Goal: Task Accomplishment & Management: Use online tool/utility

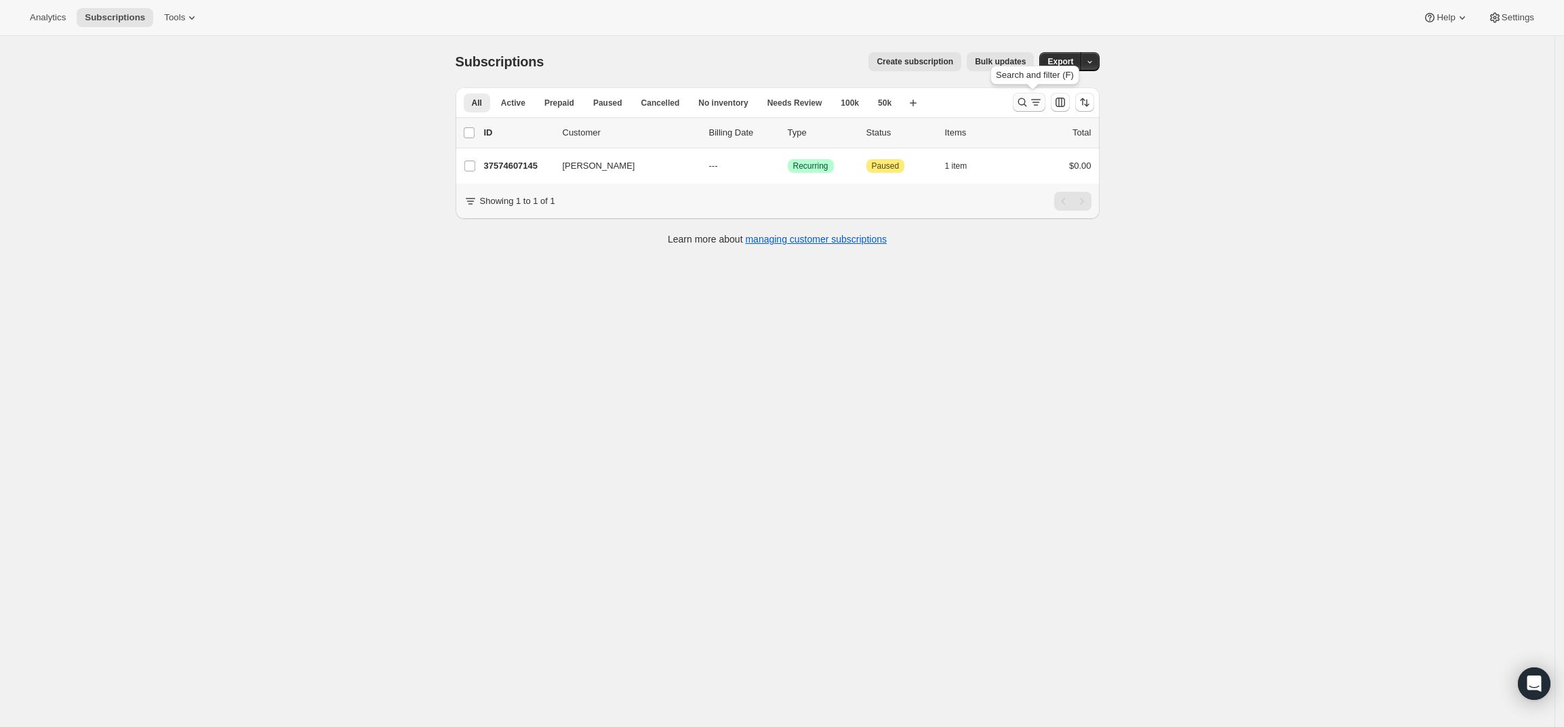
click at [1037, 103] on icon "Search and filter results" at bounding box center [1036, 103] width 14 height 14
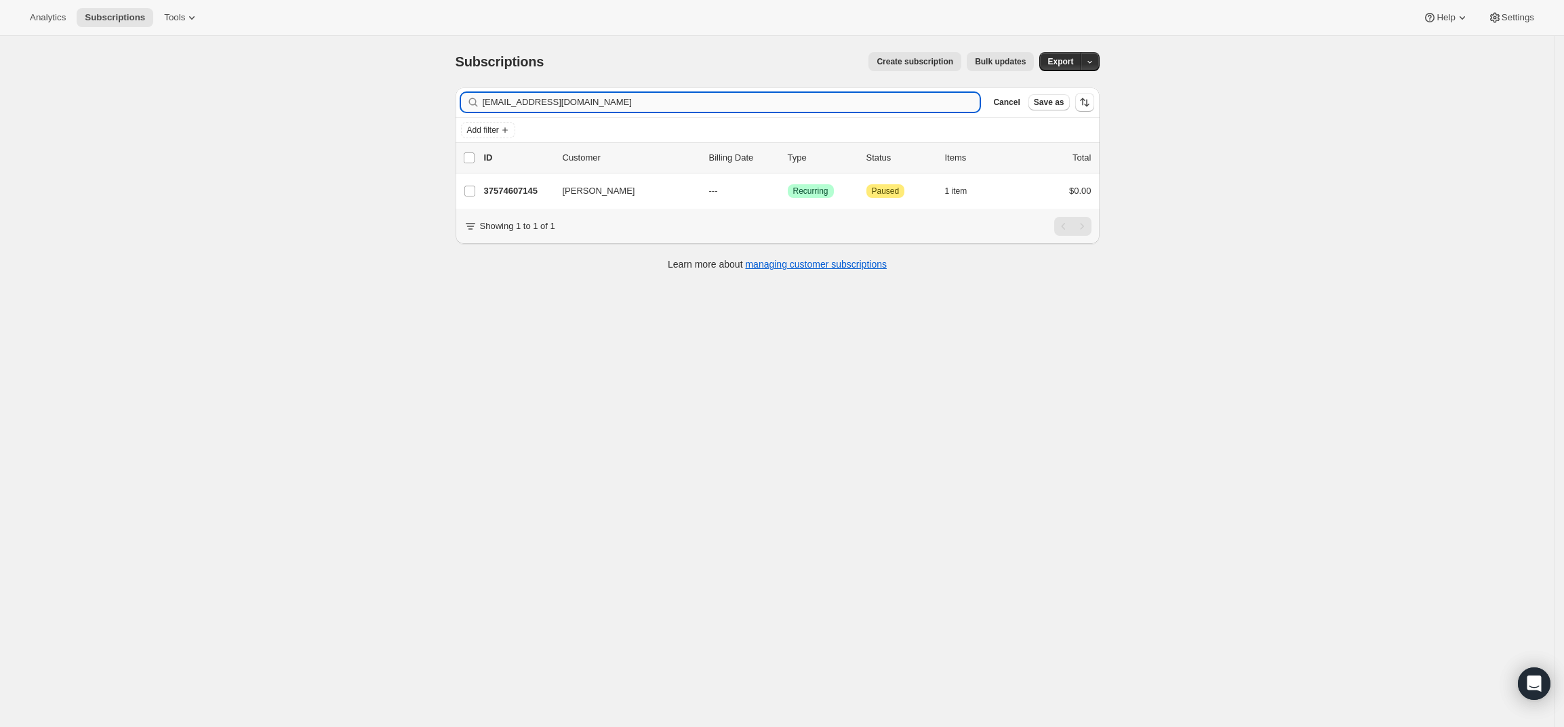
click at [815, 105] on input "[EMAIL_ADDRESS][DOMAIN_NAME]" at bounding box center [732, 102] width 498 height 19
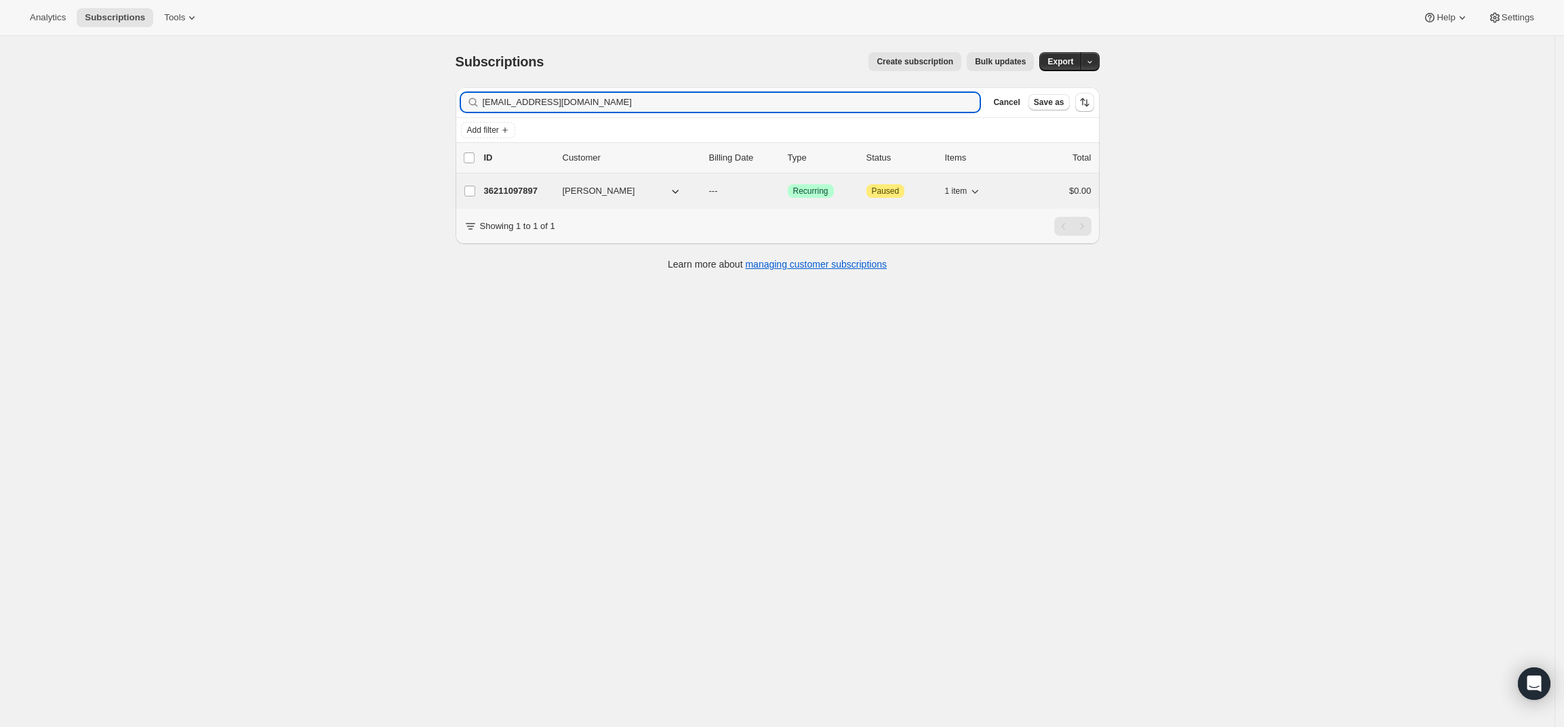
type input "[EMAIL_ADDRESS][DOMAIN_NAME]"
click at [534, 196] on p "36211097897" at bounding box center [518, 191] width 68 height 14
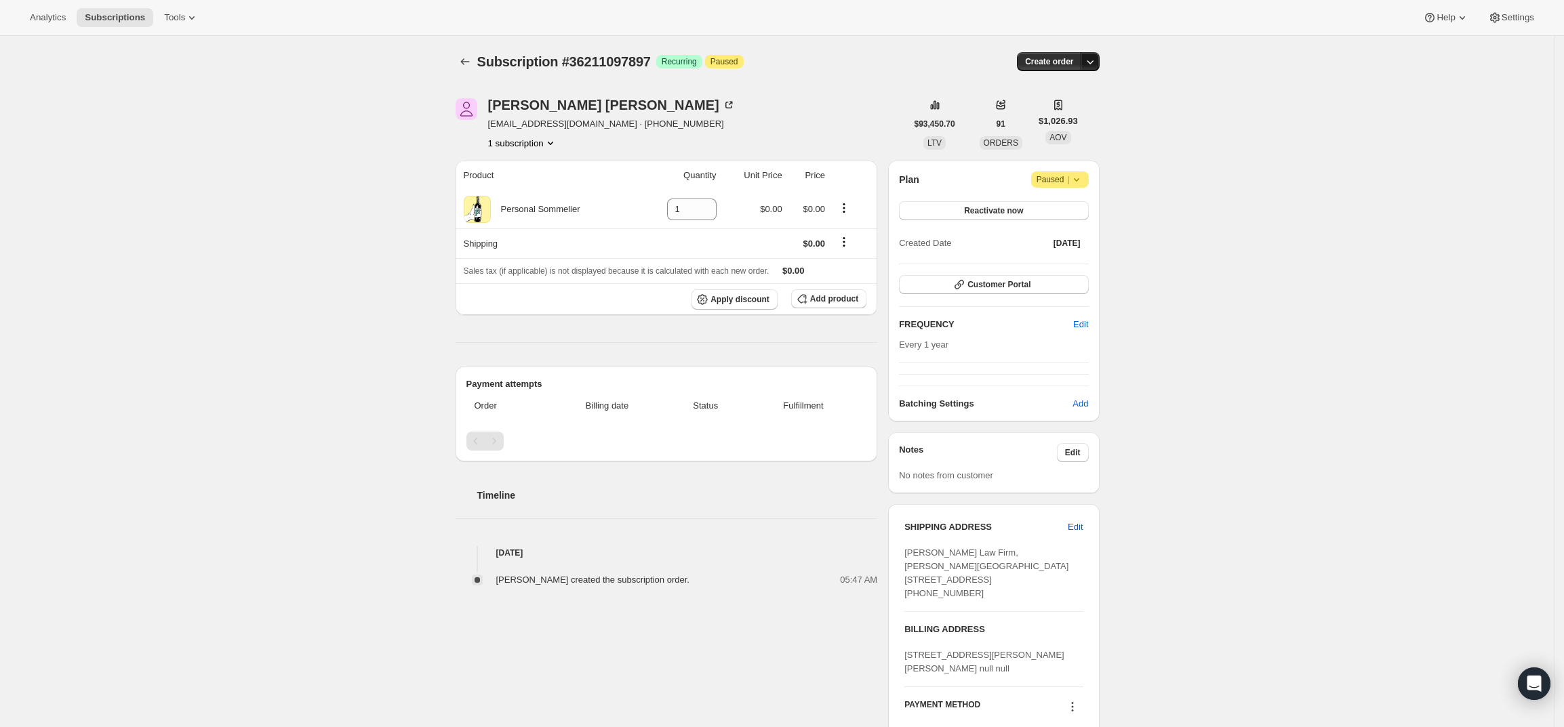
click at [1093, 57] on icon "button" at bounding box center [1090, 62] width 14 height 14
click at [1082, 119] on span "Create custom one-time order" at bounding box center [1036, 113] width 117 height 14
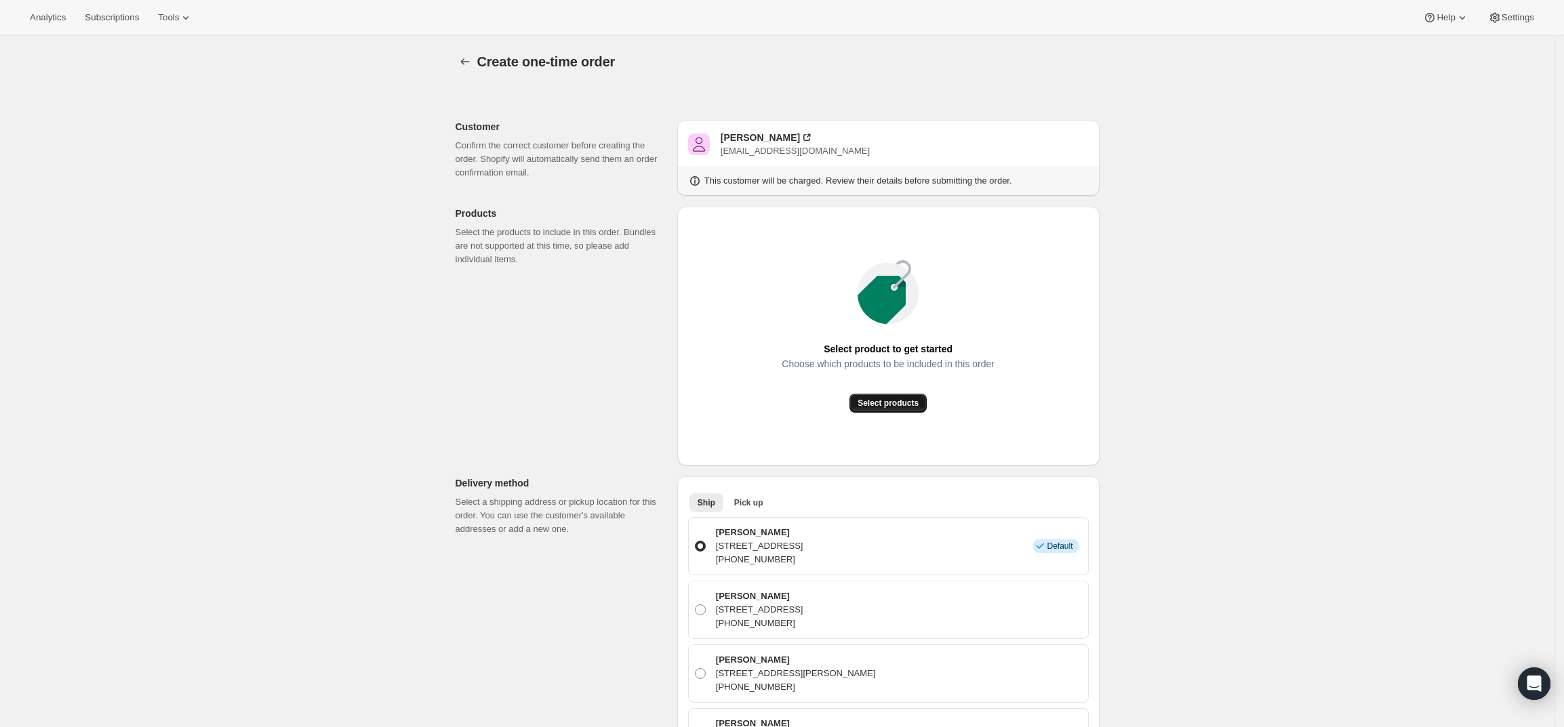
click at [895, 402] on span "Select products" at bounding box center [888, 403] width 61 height 11
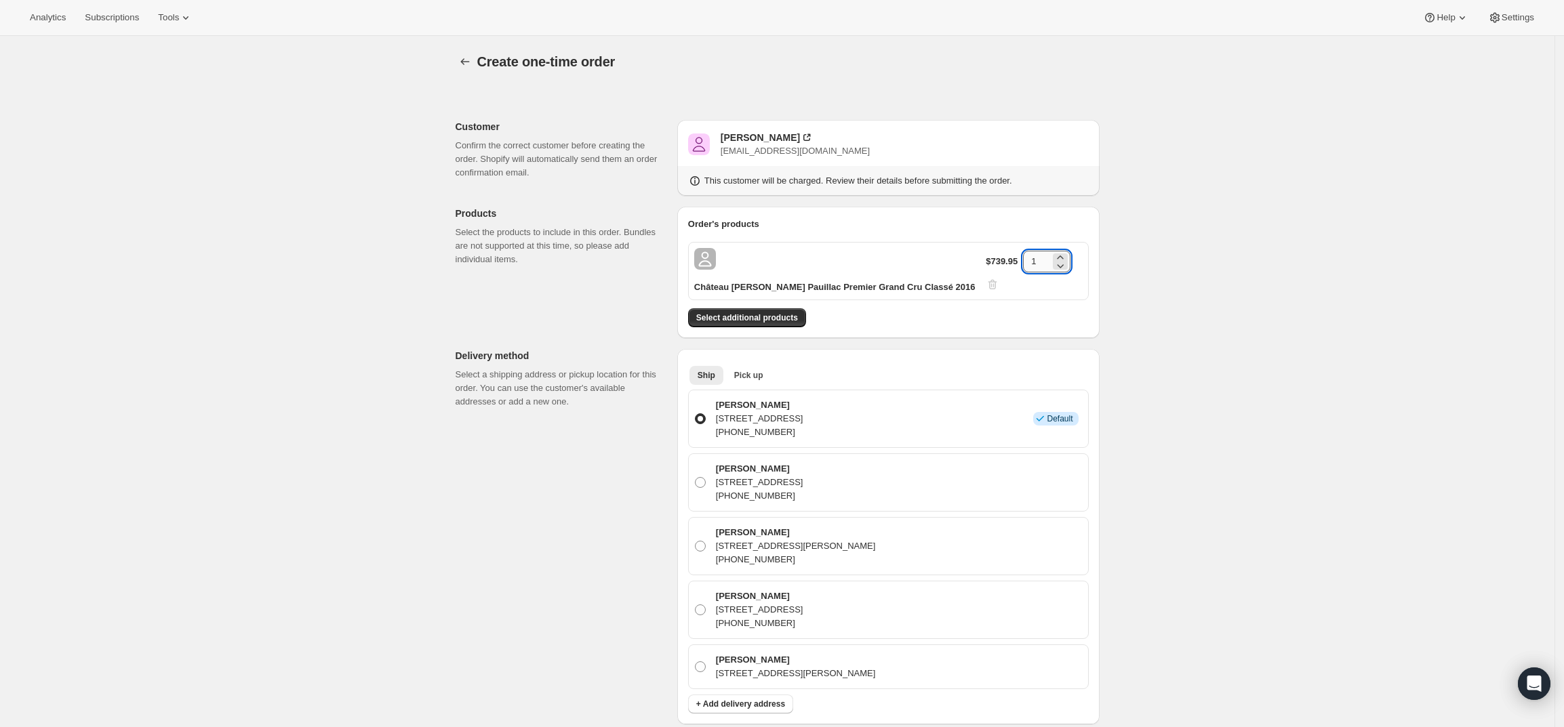
click at [1028, 255] on input "1" at bounding box center [1036, 262] width 27 height 22
type input "3"
click at [1149, 304] on div "Create one-time order. This page is ready Create one-time order Customer Confir…" at bounding box center [777, 645] width 1554 height 1219
click at [773, 313] on span "Select additional products" at bounding box center [747, 318] width 102 height 11
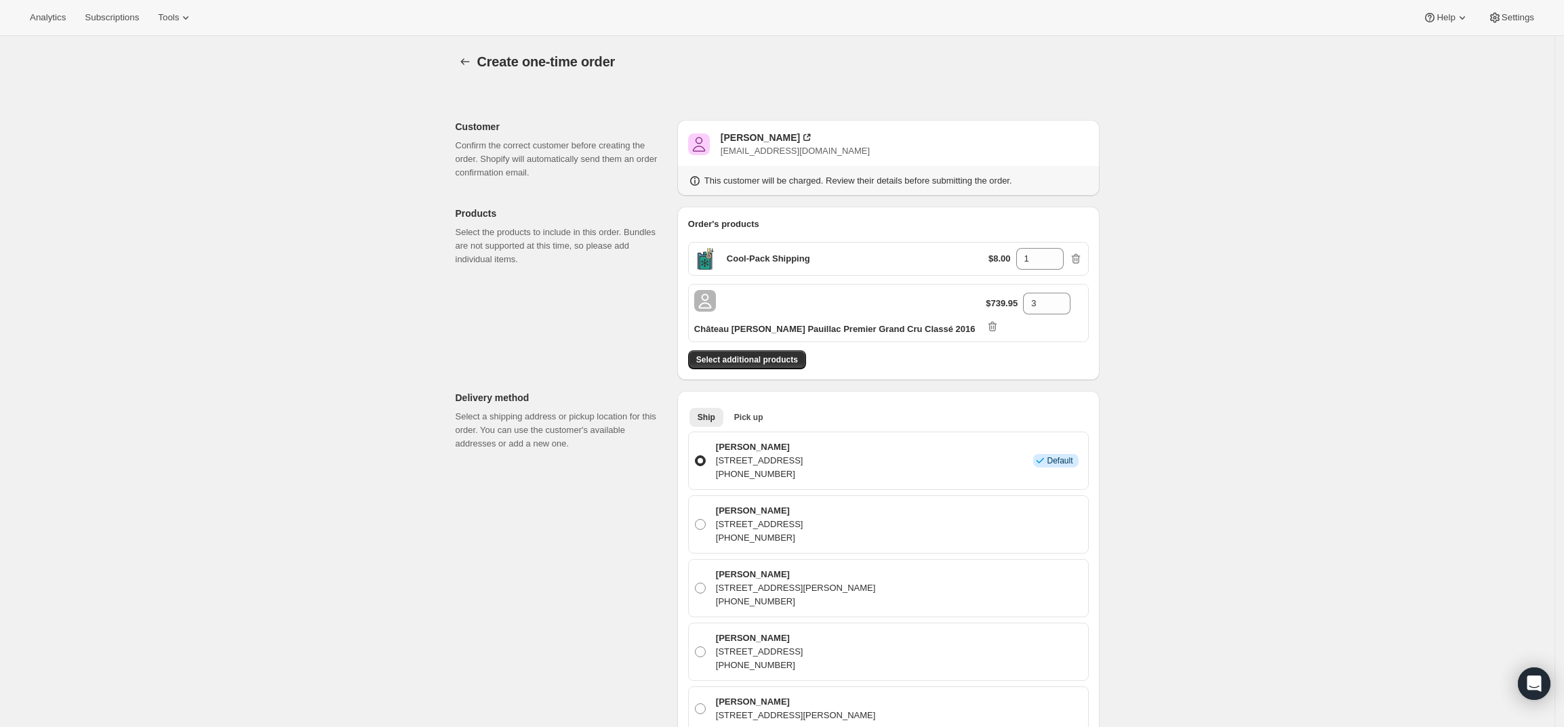
click at [1198, 485] on div "Create one-time order. This page is ready Create one-time order Customer Confir…" at bounding box center [777, 666] width 1554 height 1261
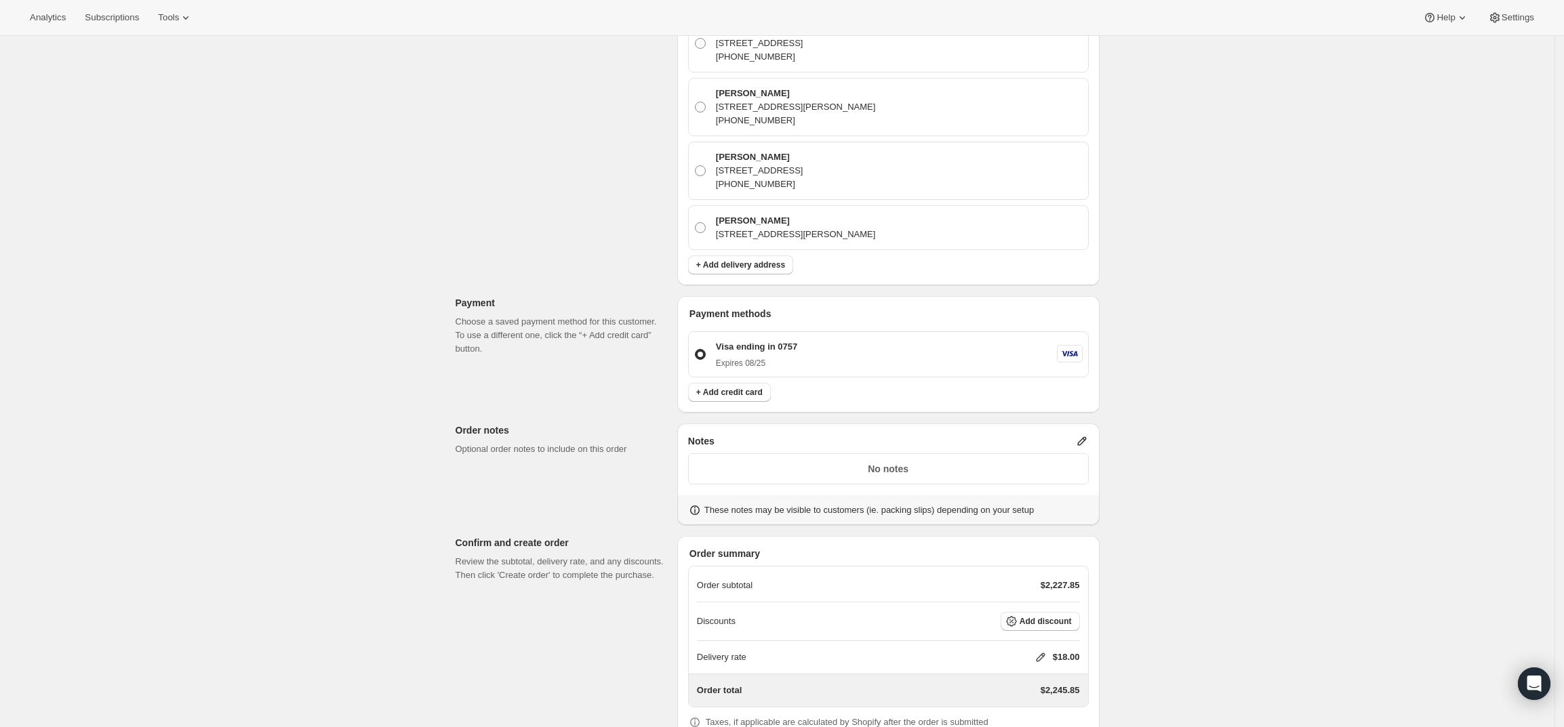
scroll to position [508, 0]
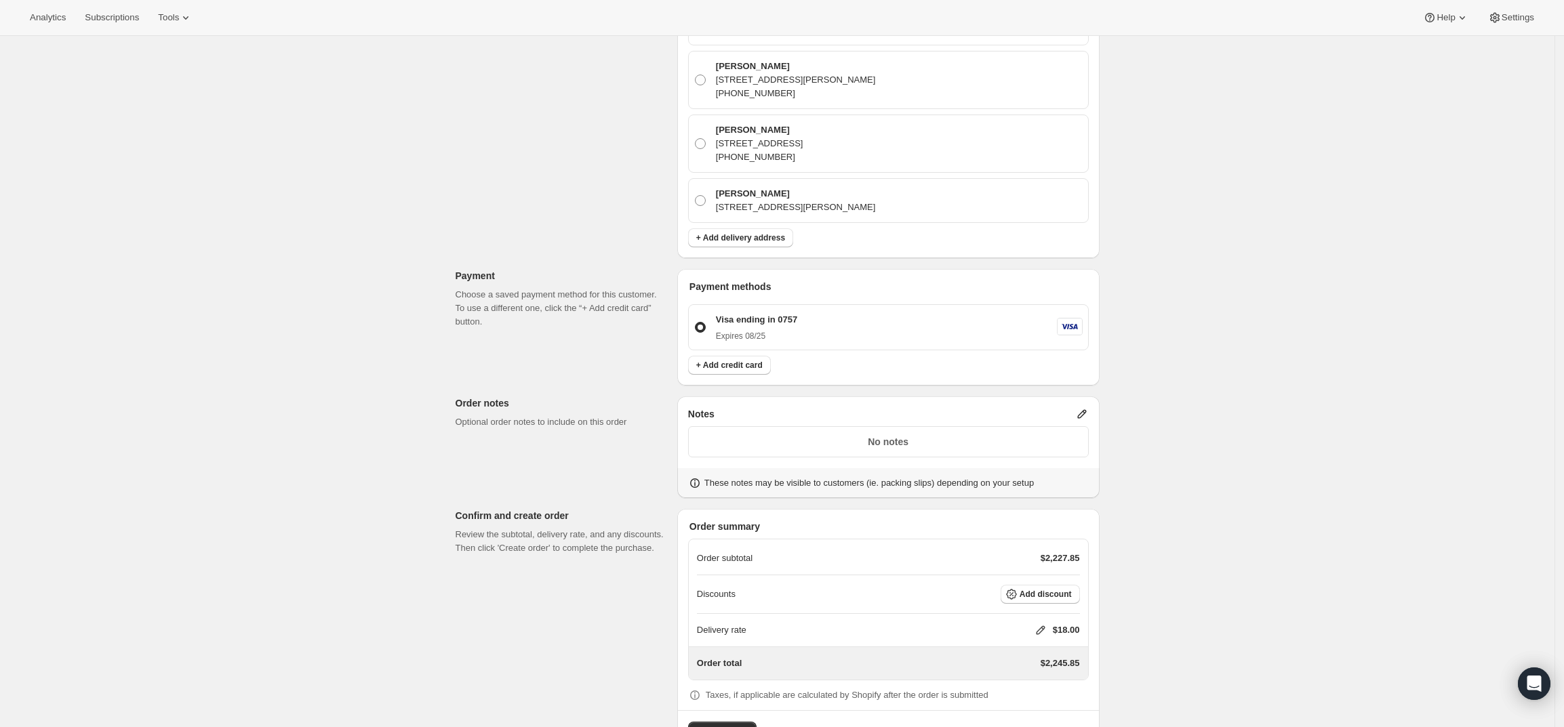
click at [1015, 426] on div "No notes" at bounding box center [888, 441] width 401 height 31
click at [1082, 407] on icon at bounding box center [1082, 414] width 14 height 14
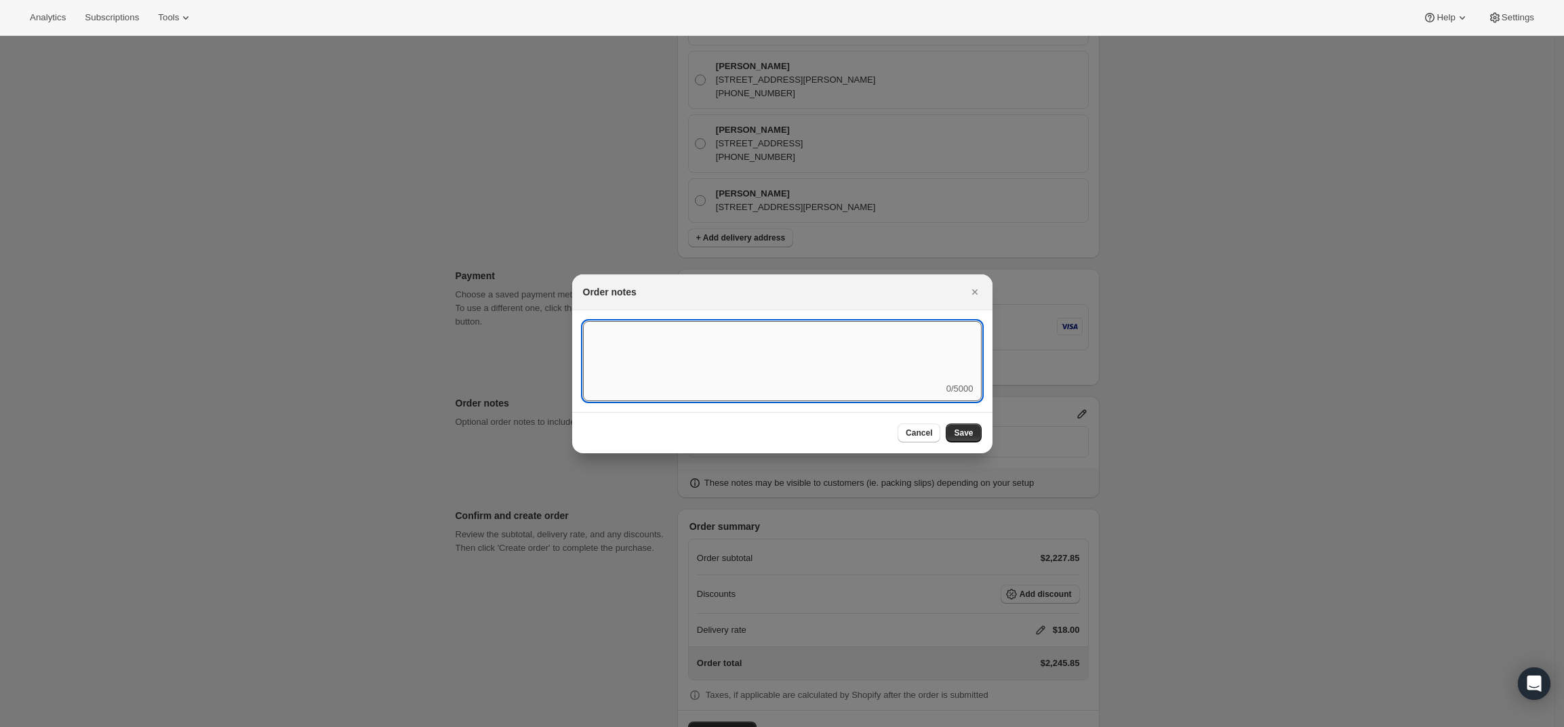
click at [738, 367] on textarea ":r41:" at bounding box center [782, 351] width 399 height 61
paste textarea "FBW539849 Complete"
drag, startPoint x: 645, startPoint y: 342, endPoint x: 592, endPoint y: 342, distance: 52.9
click at [592, 342] on textarea "Temp Control - ship with FBW539849 Complete" at bounding box center [782, 351] width 399 height 61
click at [689, 331] on textarea "Temp Control - ship with FBW539849" at bounding box center [782, 351] width 399 height 61
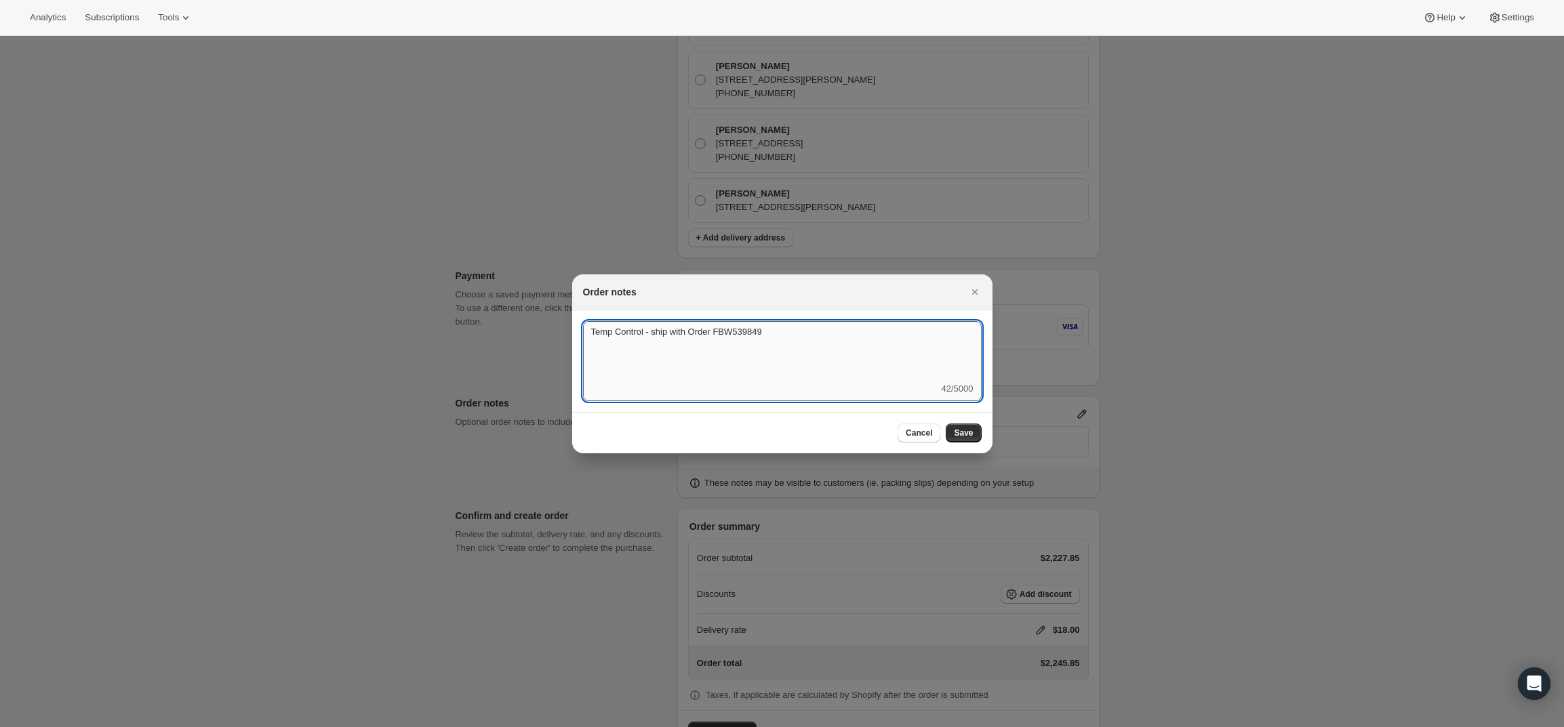
click at [784, 328] on textarea "Temp Control - ship with Order FBW539849" at bounding box center [782, 351] width 399 height 61
type textarea "Temp Control - ship with Order FBW539849"
click at [961, 428] on span "Save" at bounding box center [963, 433] width 19 height 11
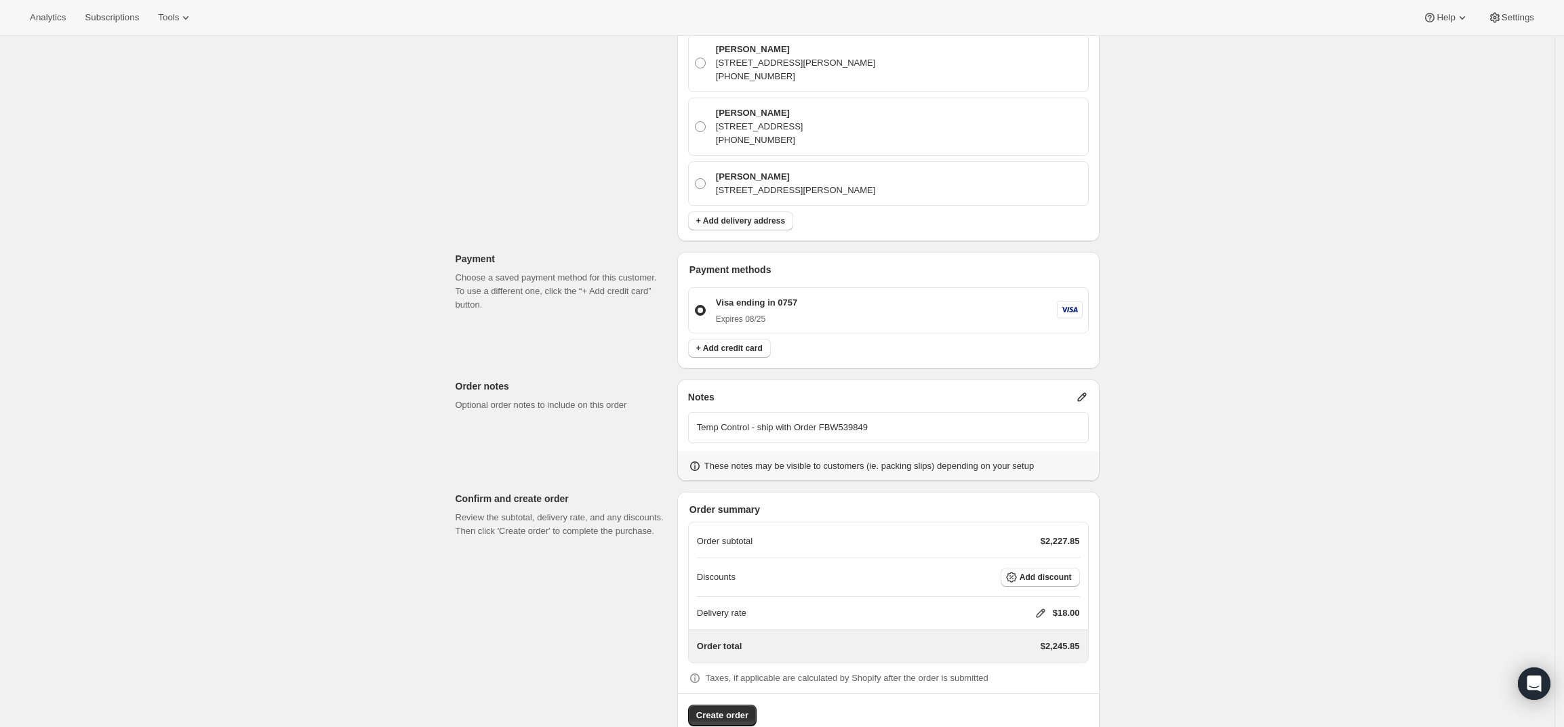
scroll to position [533, 0]
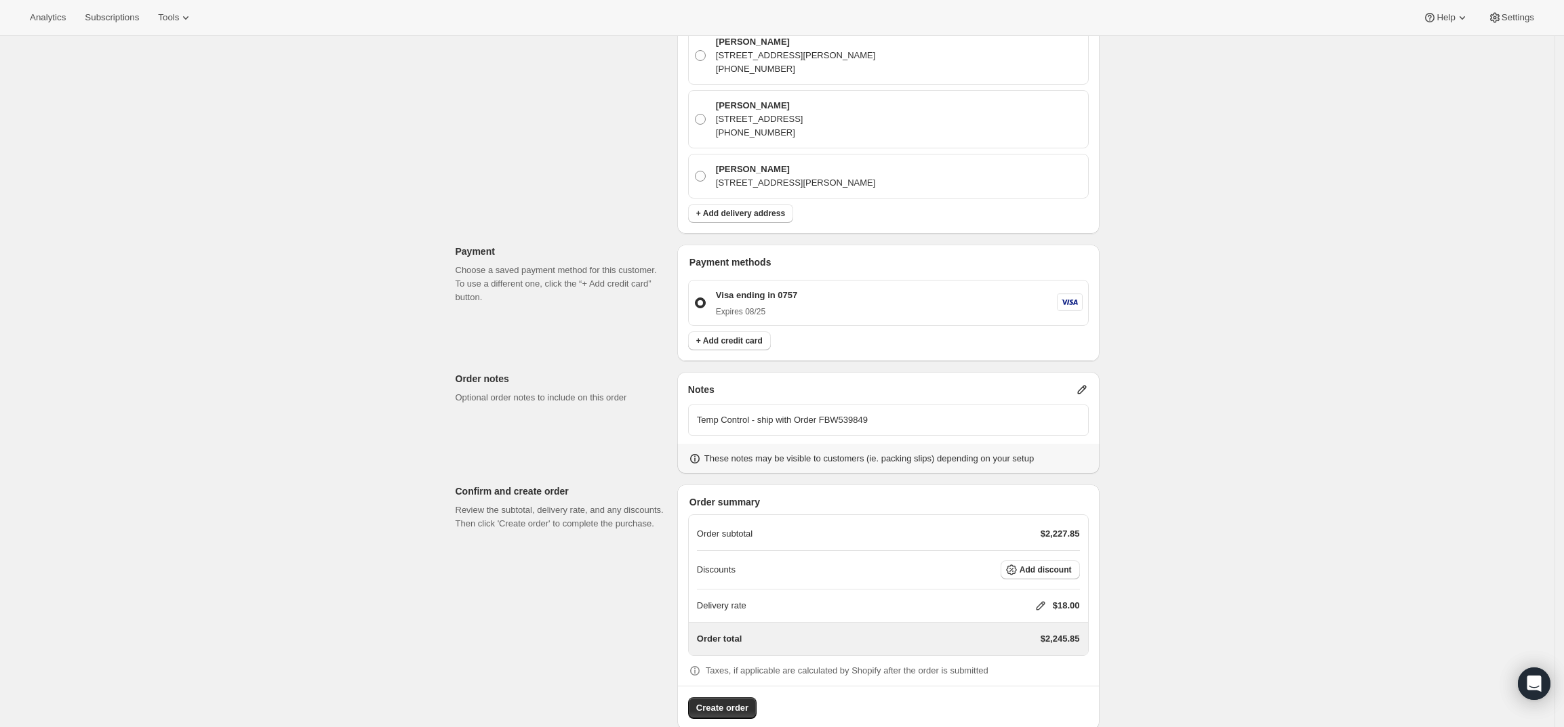
click at [1043, 599] on icon at bounding box center [1041, 606] width 14 height 14
click at [1028, 628] on input "0" at bounding box center [1047, 633] width 122 height 22
type input "0"
click at [1025, 660] on button "Save" at bounding box center [1037, 663] width 35 height 19
drag, startPoint x: 758, startPoint y: 392, endPoint x: 607, endPoint y: 387, distance: 151.3
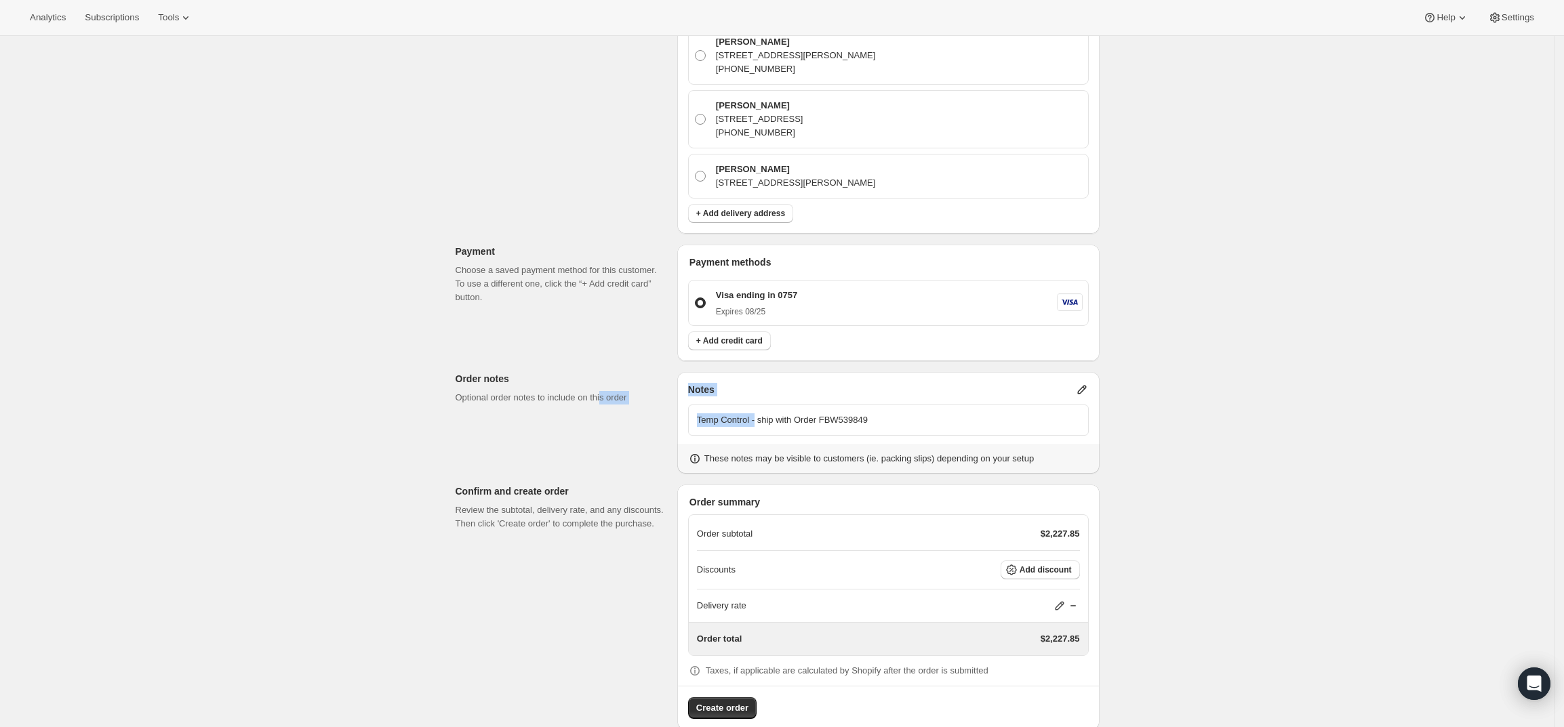
click at [607, 387] on div "Customer Confirm the correct customer before creating the order. Shopify will a…" at bounding box center [772, 142] width 655 height 1175
click at [745, 416] on div "Temp Control - ship with Order FBW539849" at bounding box center [888, 420] width 401 height 47
drag, startPoint x: 754, startPoint y: 395, endPoint x: 680, endPoint y: 390, distance: 74.7
click at [680, 390] on div "Customer Confirm the correct customer before creating the order. Shopify will a…" at bounding box center [772, 142] width 655 height 1175
click at [1081, 383] on icon at bounding box center [1082, 390] width 14 height 14
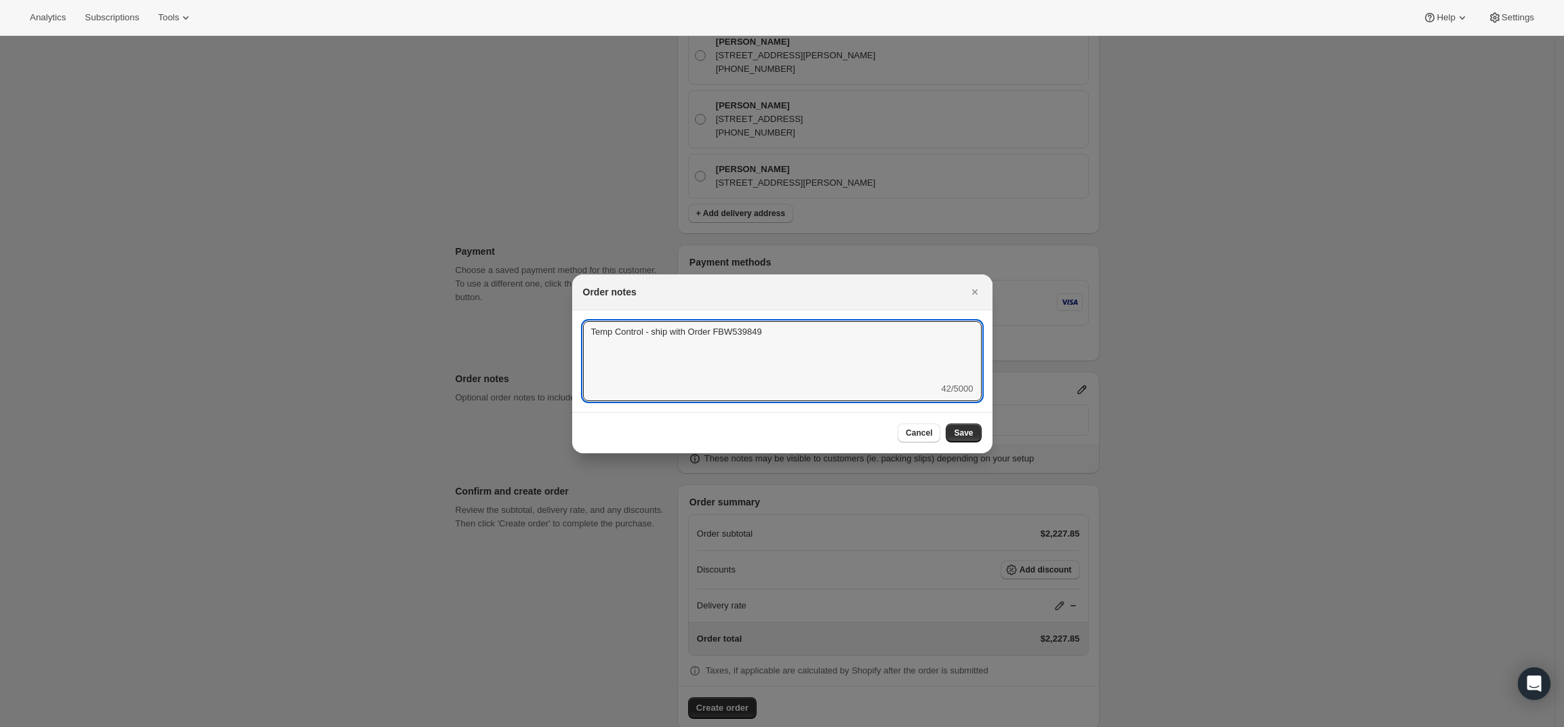
drag, startPoint x: 648, startPoint y: 331, endPoint x: 527, endPoint y: 313, distance: 121.9
type textarea "Weather HOLD- ship with Order FBW539849"
click at [965, 428] on span "Save" at bounding box center [963, 433] width 19 height 11
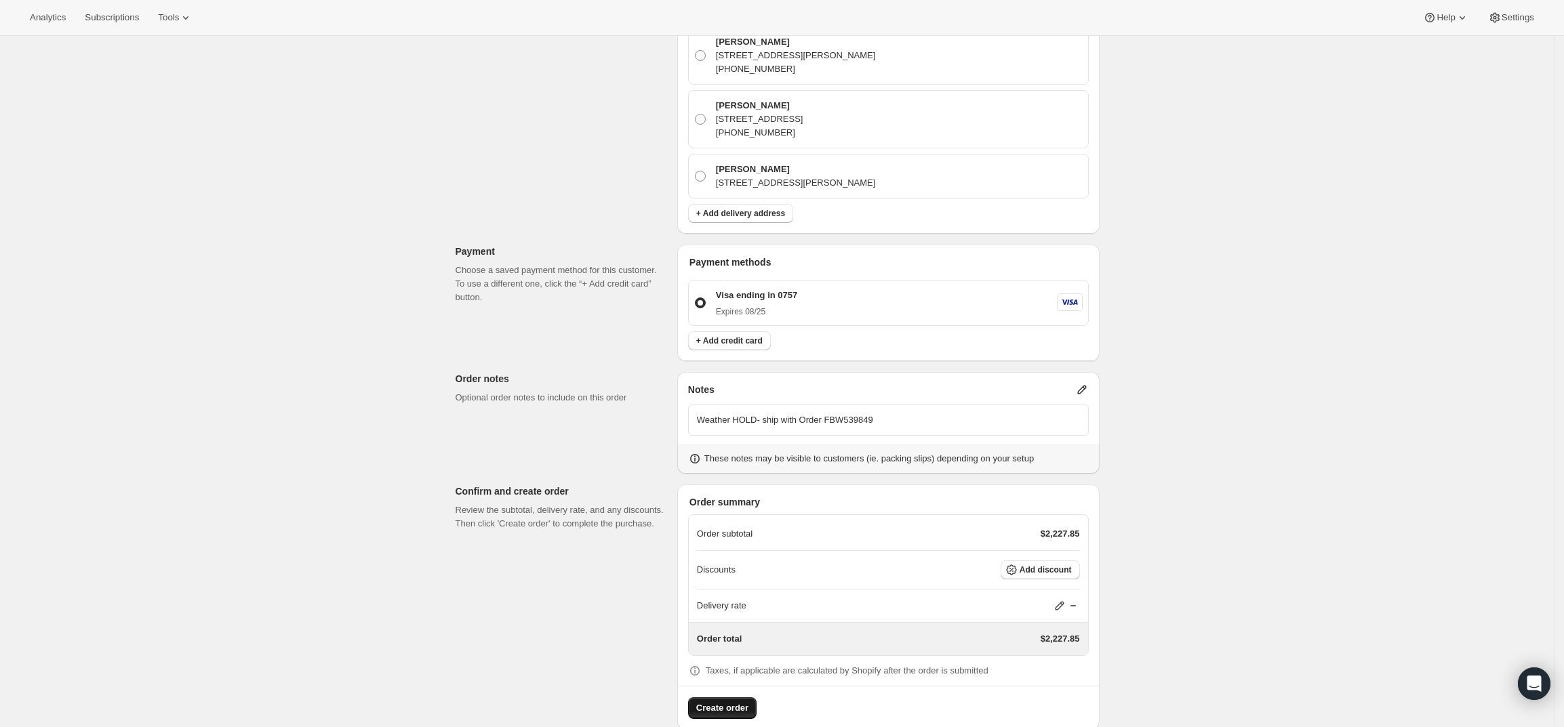
click at [721, 702] on span "Create order" at bounding box center [722, 709] width 52 height 14
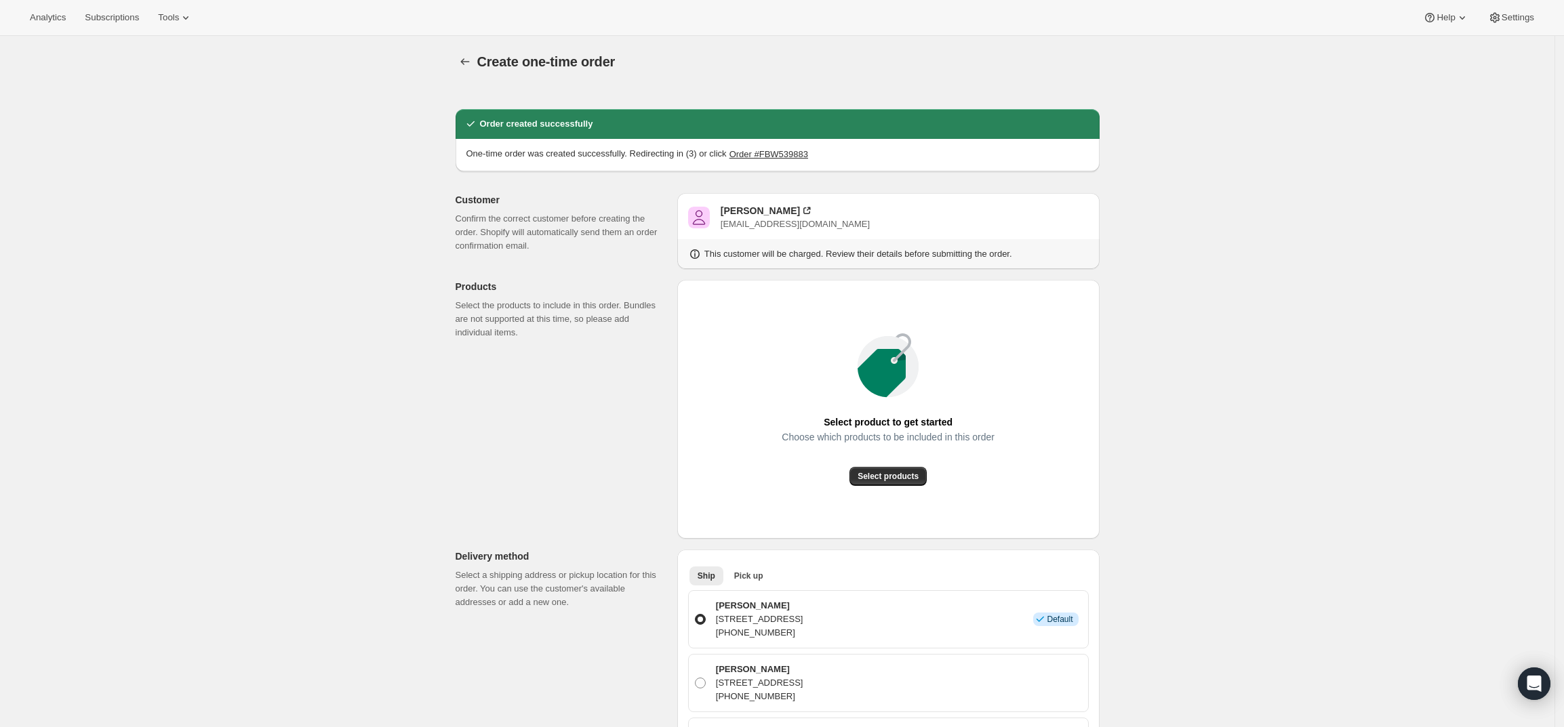
radio input "true"
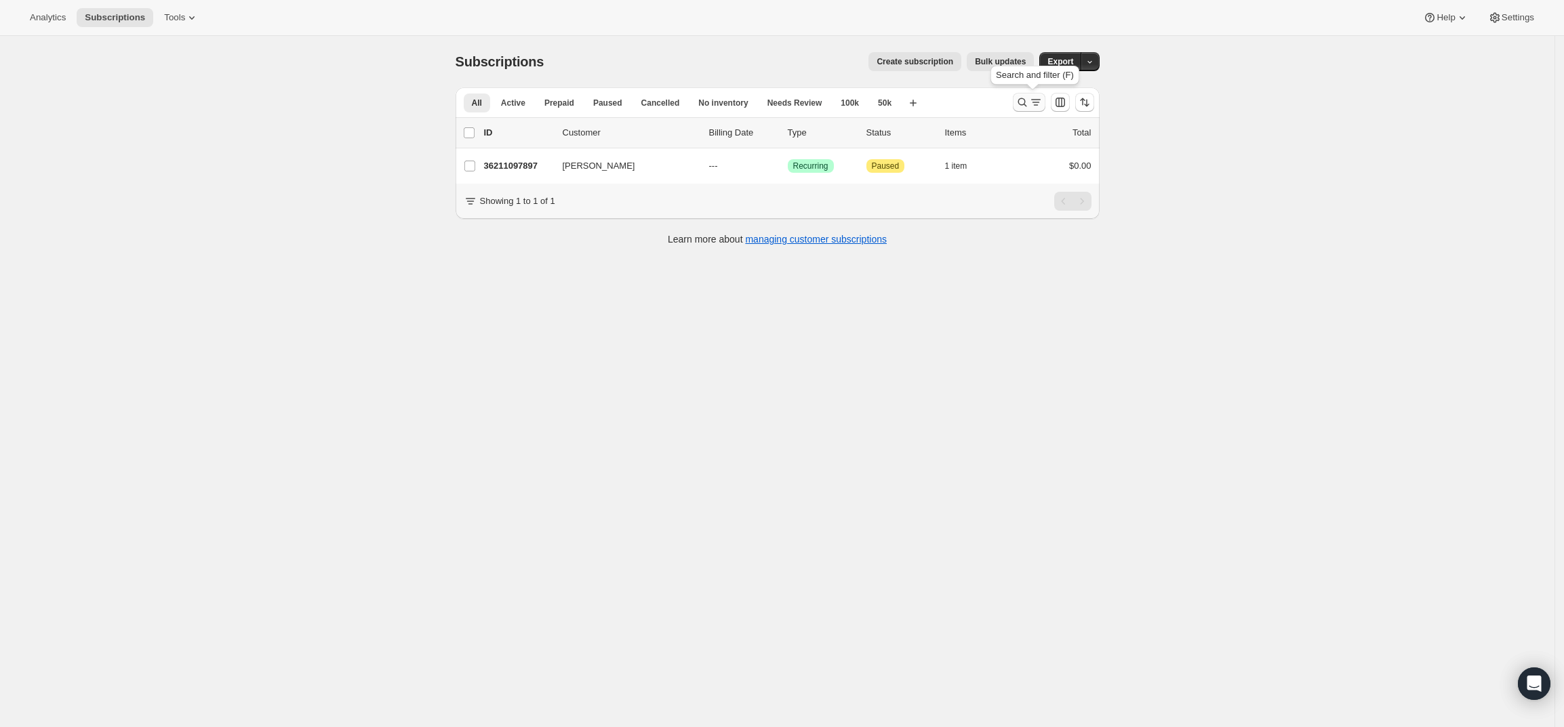
click at [1027, 102] on icon "Search and filter results" at bounding box center [1022, 103] width 14 height 14
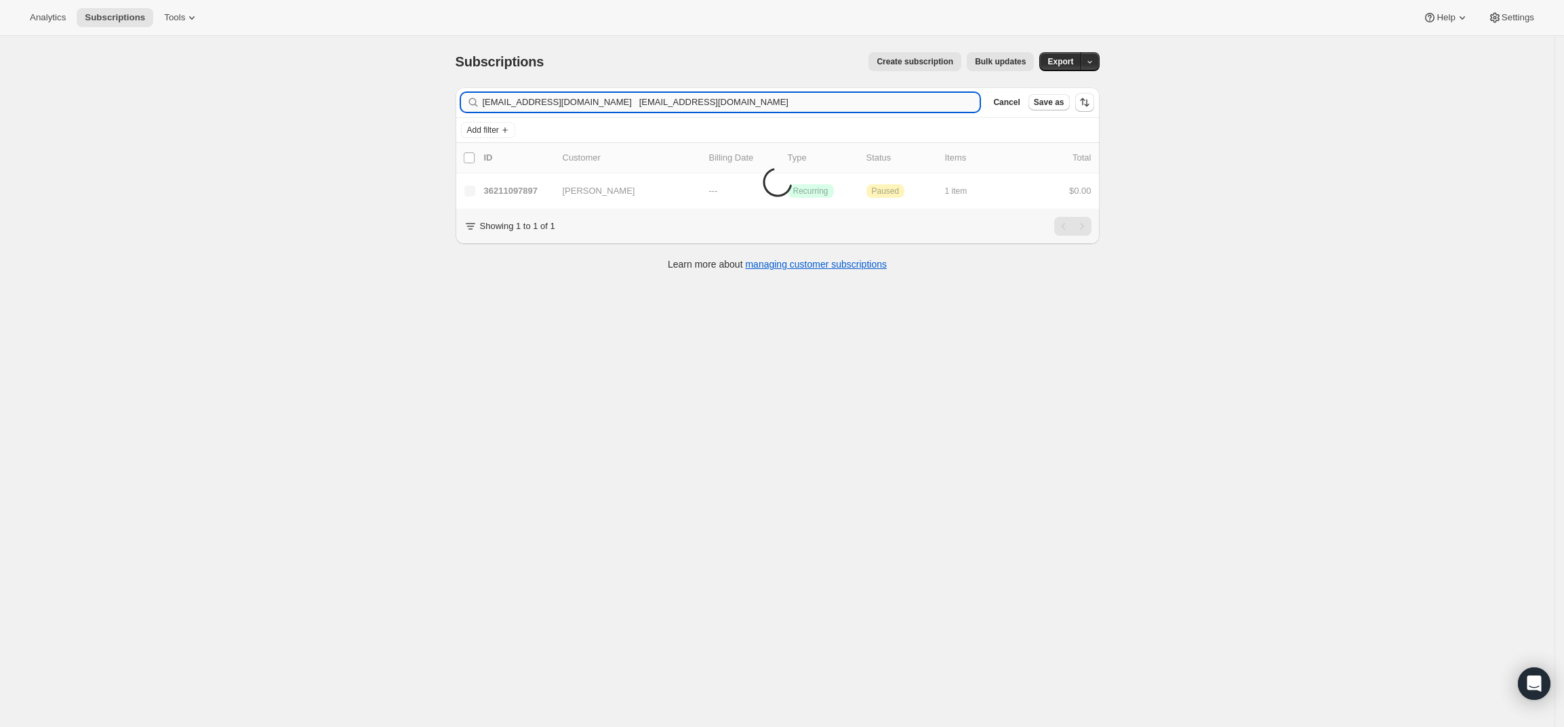
click at [679, 102] on input "jr@therodriguezfirm.com theresamgee@gmail.com" at bounding box center [732, 102] width 498 height 19
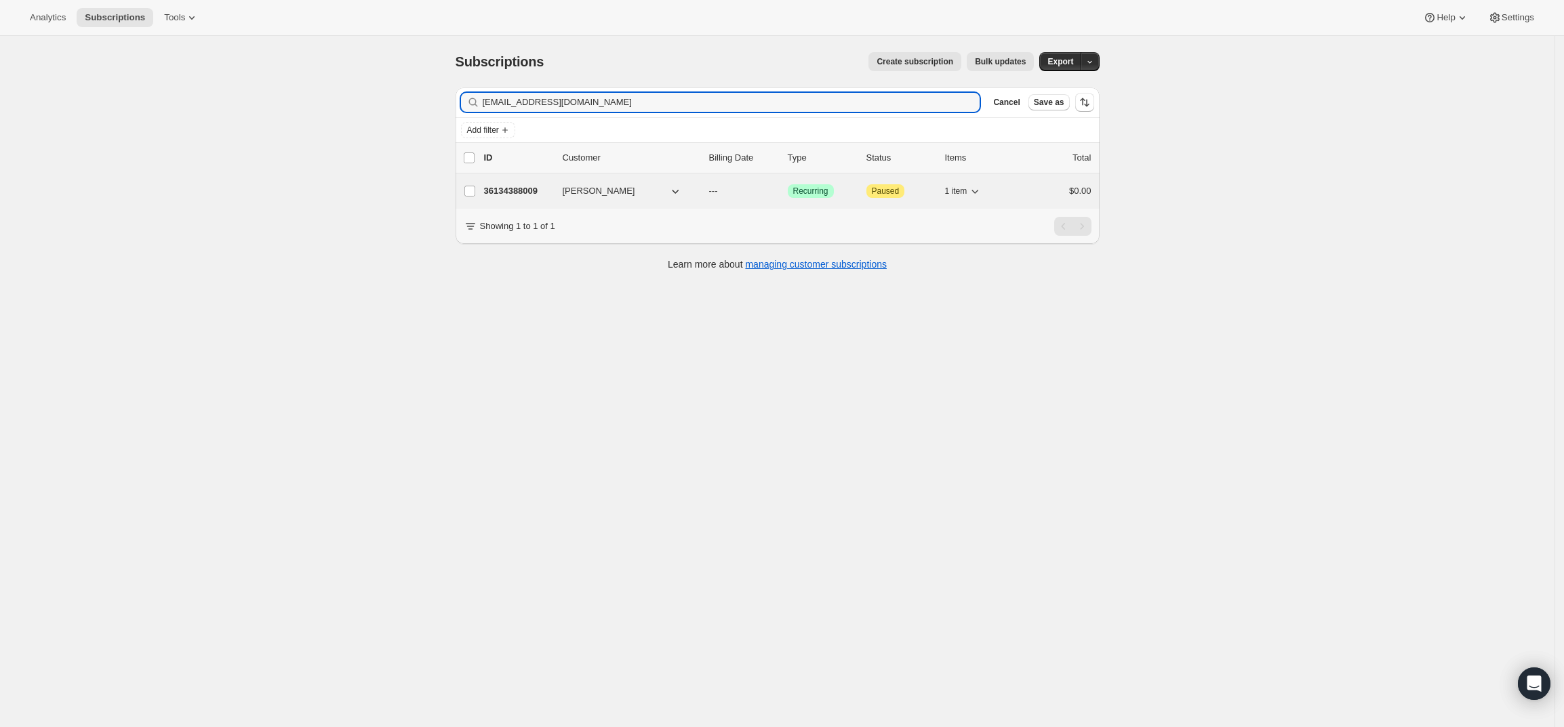
type input "theresamgee@gmail.com"
click at [498, 186] on p "36134388009" at bounding box center [518, 191] width 68 height 14
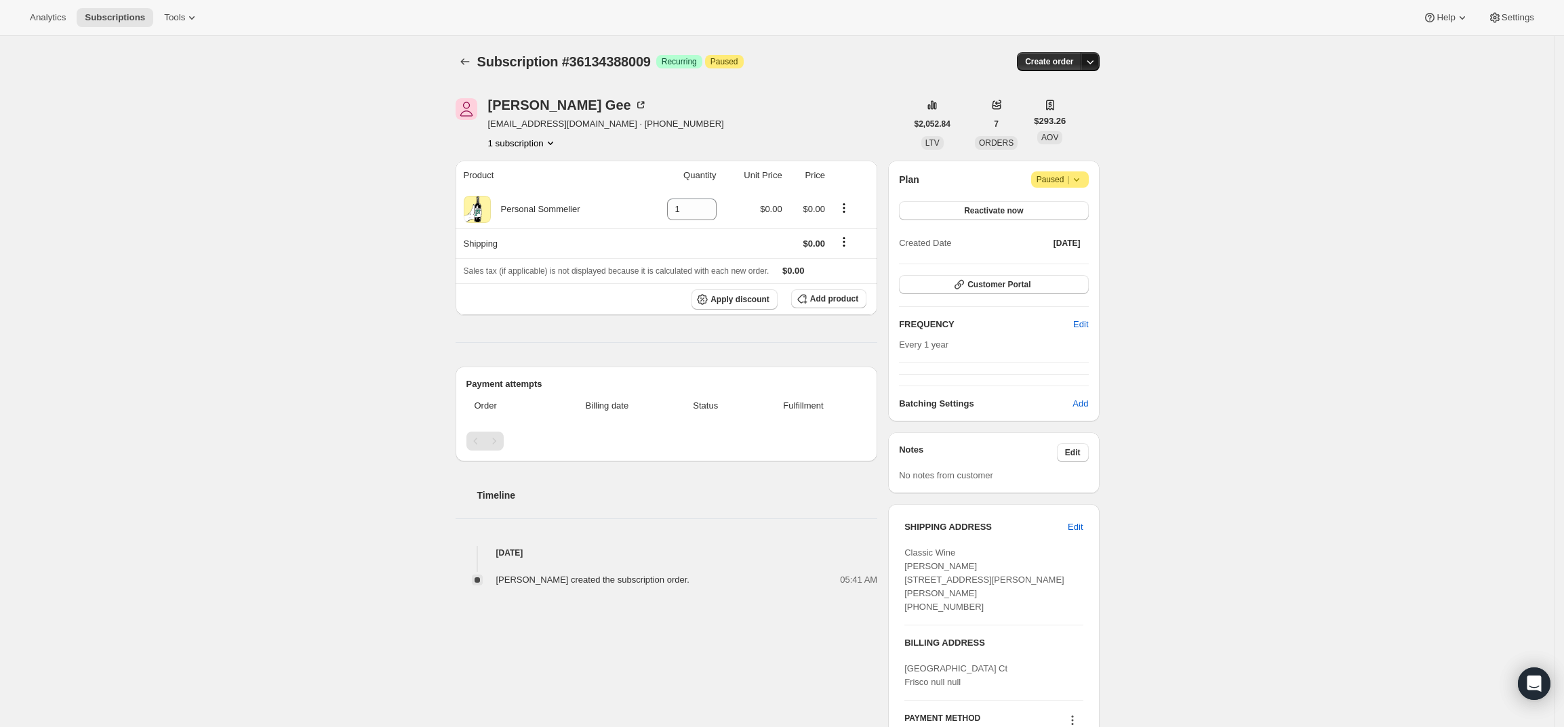
click at [1097, 66] on icon "button" at bounding box center [1090, 62] width 14 height 14
click at [1066, 117] on span "Create custom one-time order" at bounding box center [1036, 113] width 117 height 10
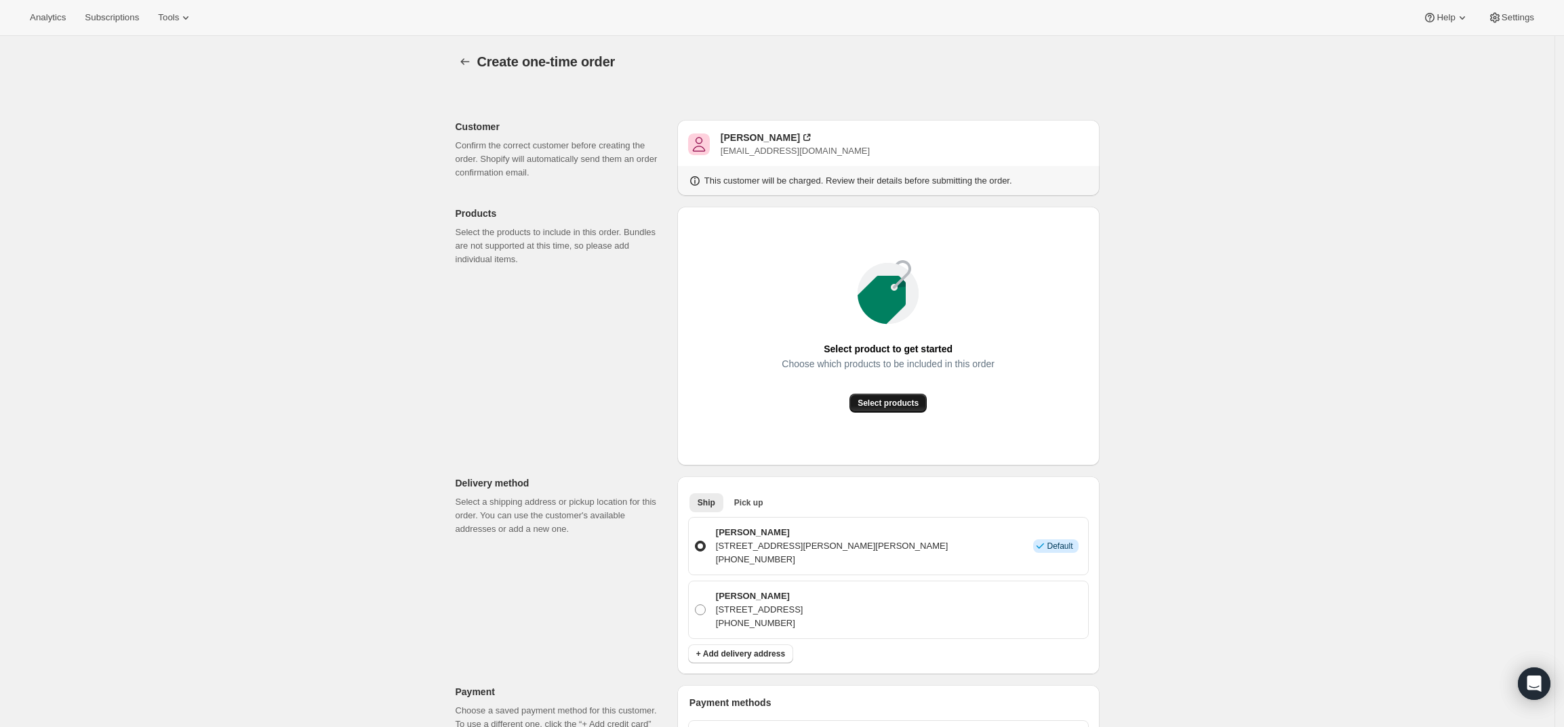
click at [906, 407] on span "Select products" at bounding box center [888, 403] width 61 height 11
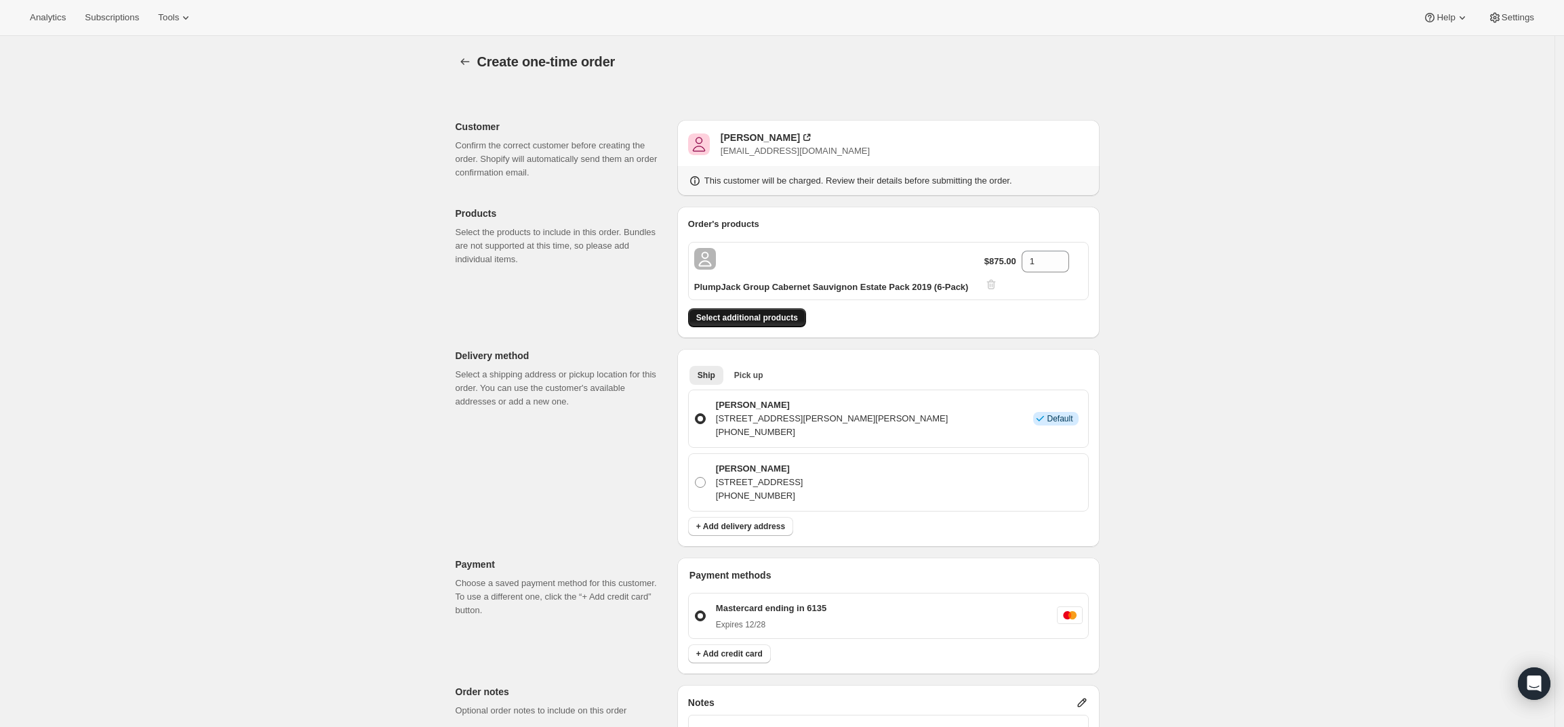
click at [748, 316] on span "Select additional products" at bounding box center [747, 318] width 102 height 11
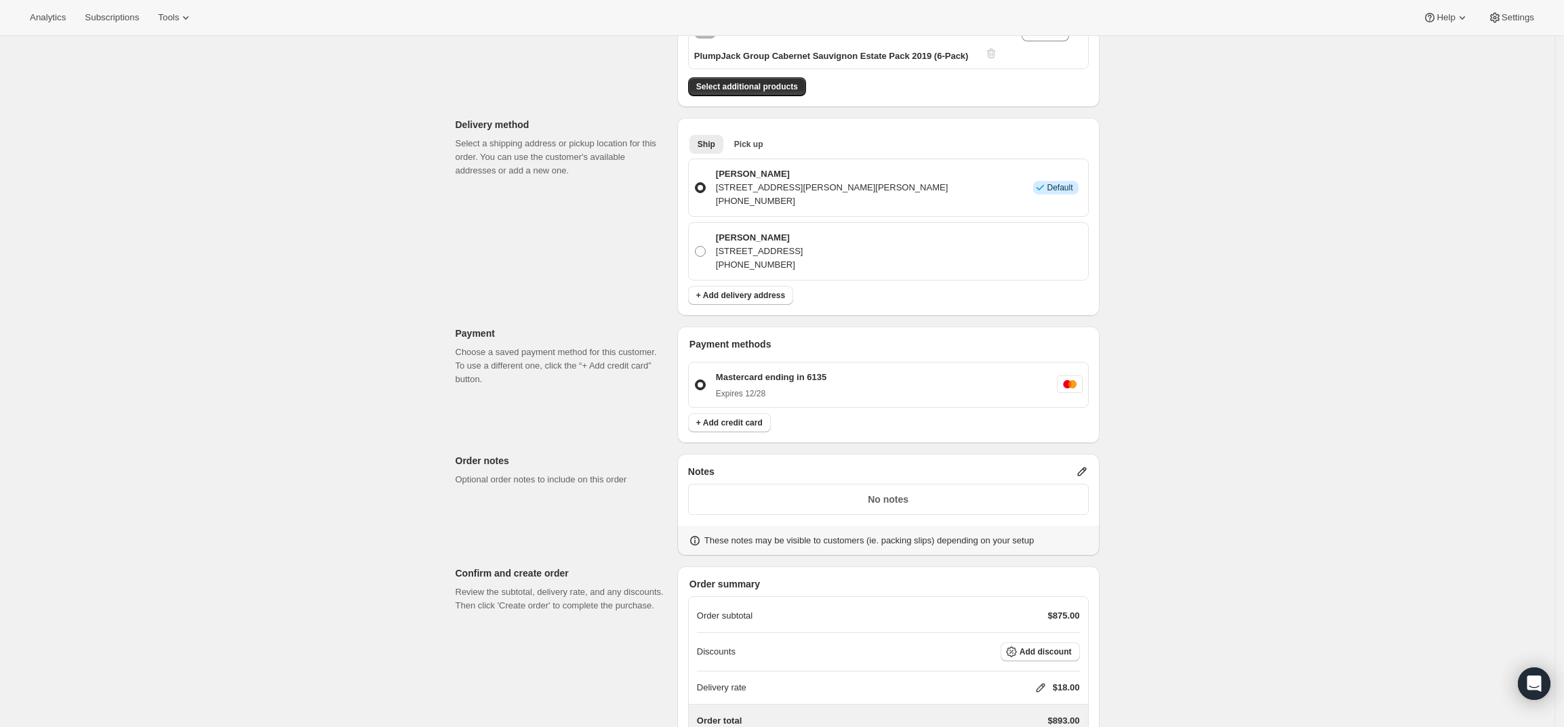
scroll to position [338, 0]
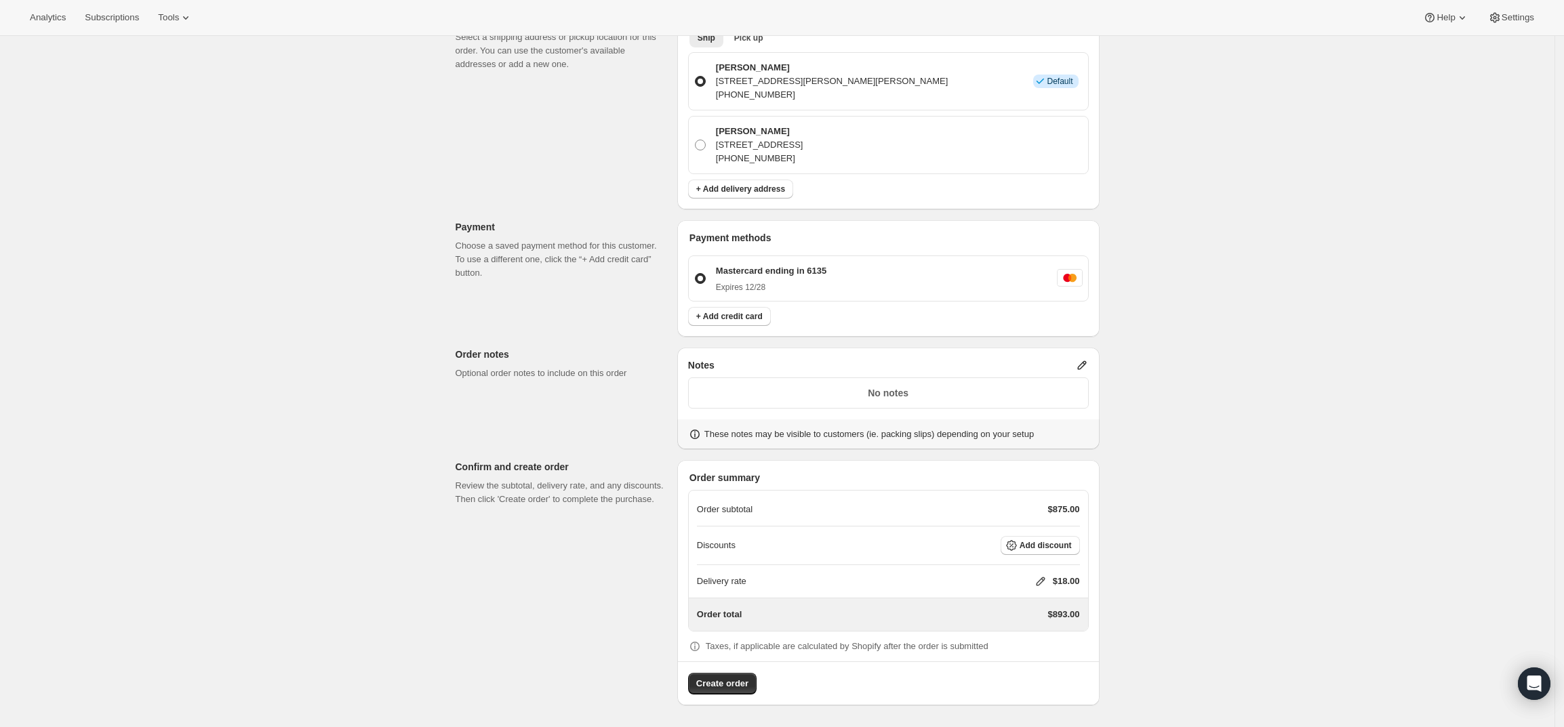
click at [1085, 364] on icon at bounding box center [1081, 365] width 9 height 9
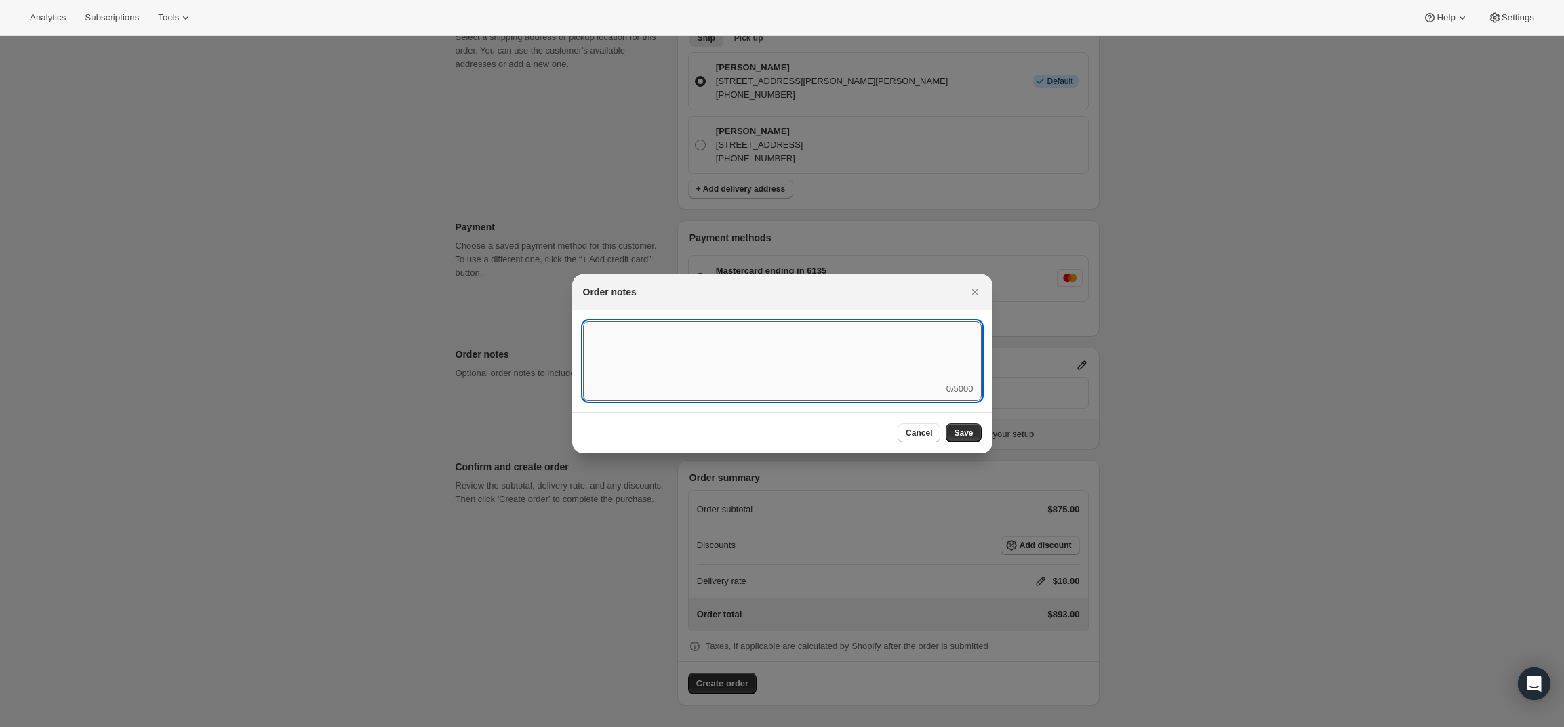
click at [828, 376] on textarea ":r3v:" at bounding box center [782, 351] width 399 height 61
type textarea "Temp Control"
click at [961, 430] on span "Save" at bounding box center [963, 433] width 19 height 11
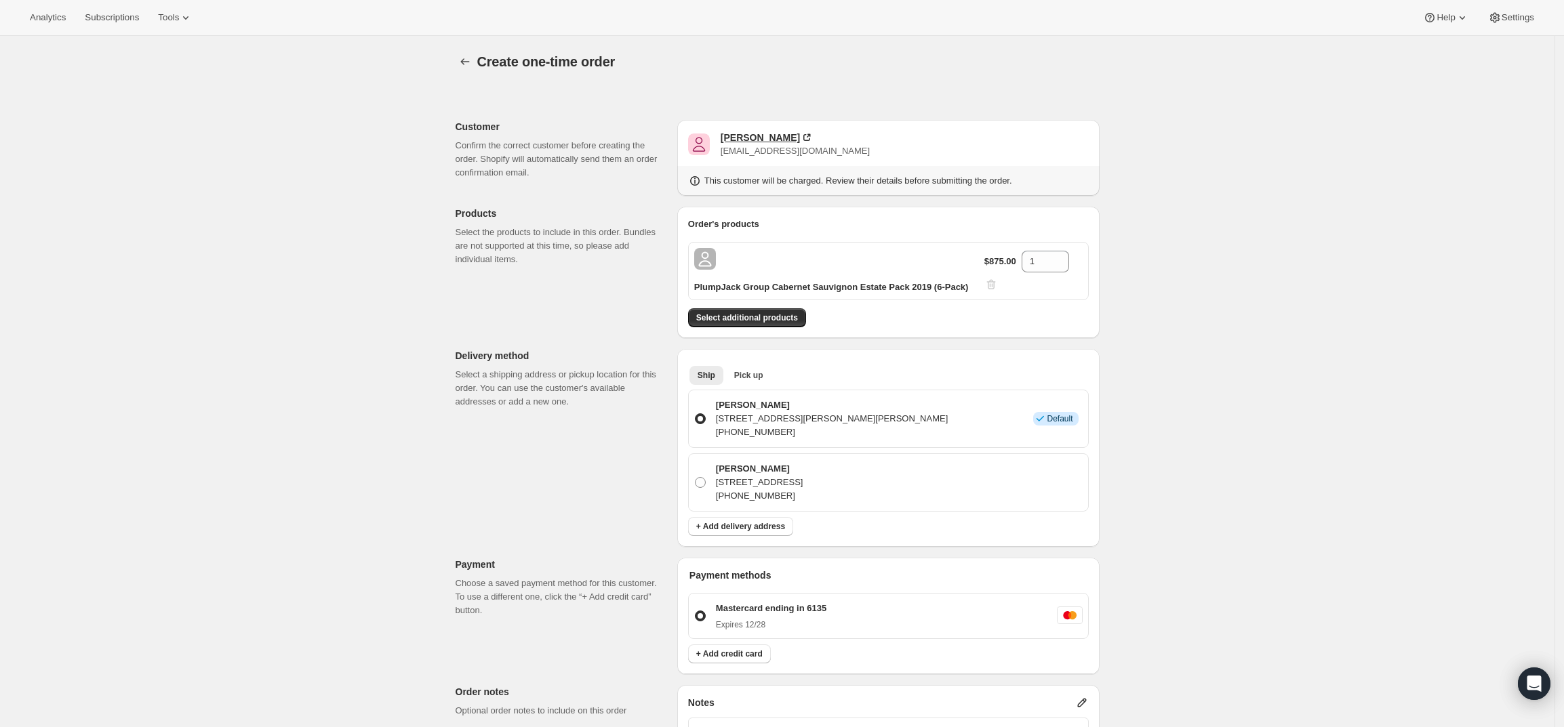
click at [748, 137] on div "Theresa Gee" at bounding box center [760, 138] width 79 height 14
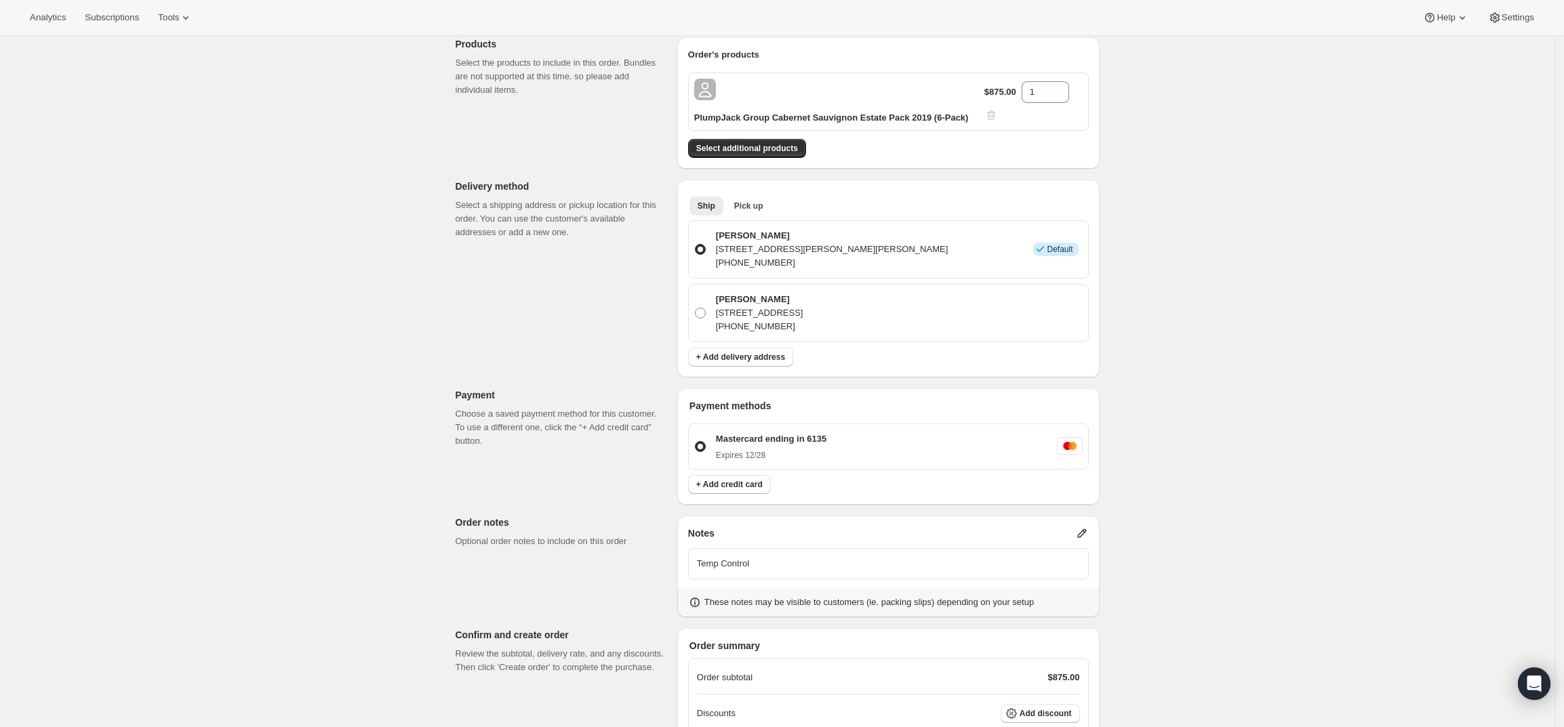
scroll to position [338, 0]
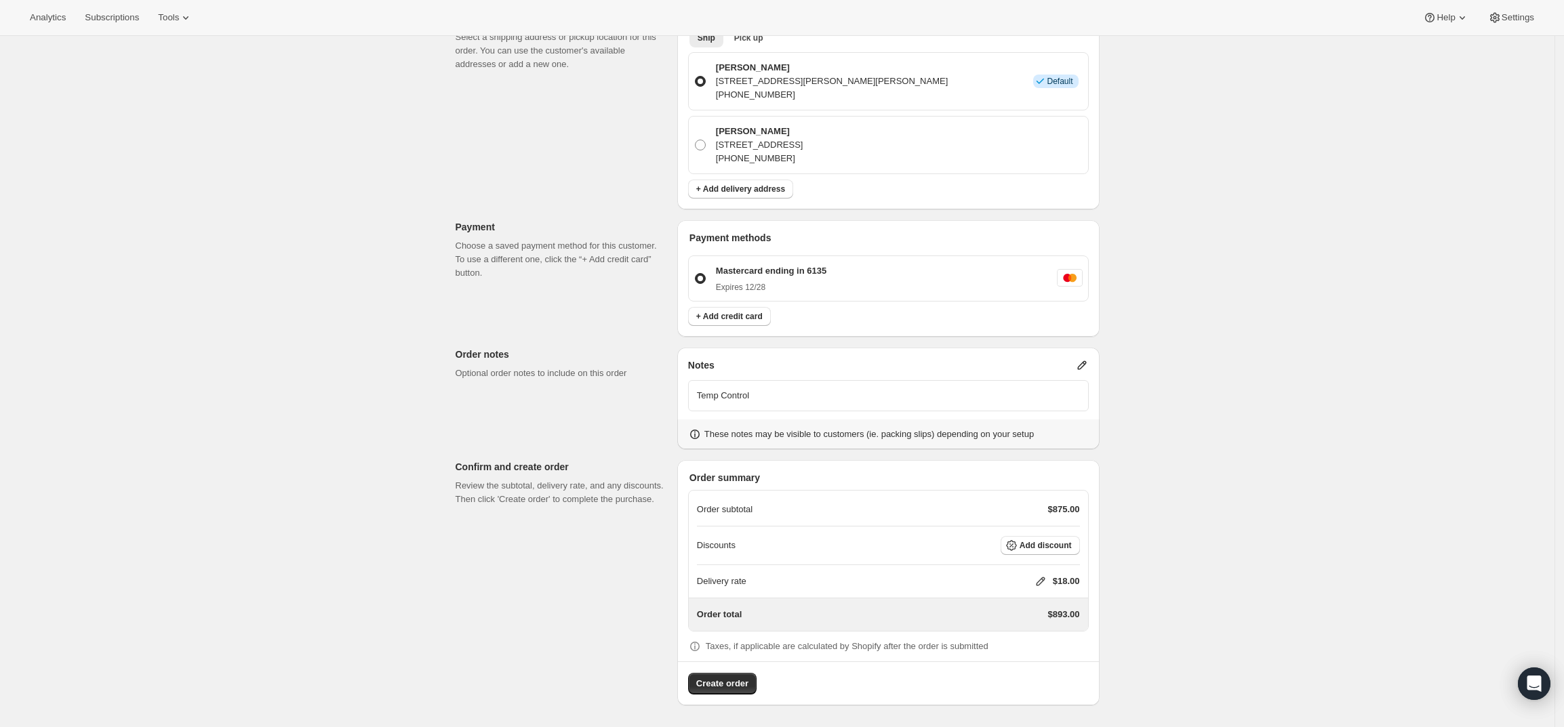
click at [1041, 578] on icon at bounding box center [1041, 582] width 14 height 14
click at [1047, 626] on input "0" at bounding box center [1047, 633] width 122 height 22
type input "0"
click at [1045, 668] on button "Save" at bounding box center [1037, 663] width 35 height 19
click at [731, 687] on span "Create order" at bounding box center [722, 684] width 52 height 14
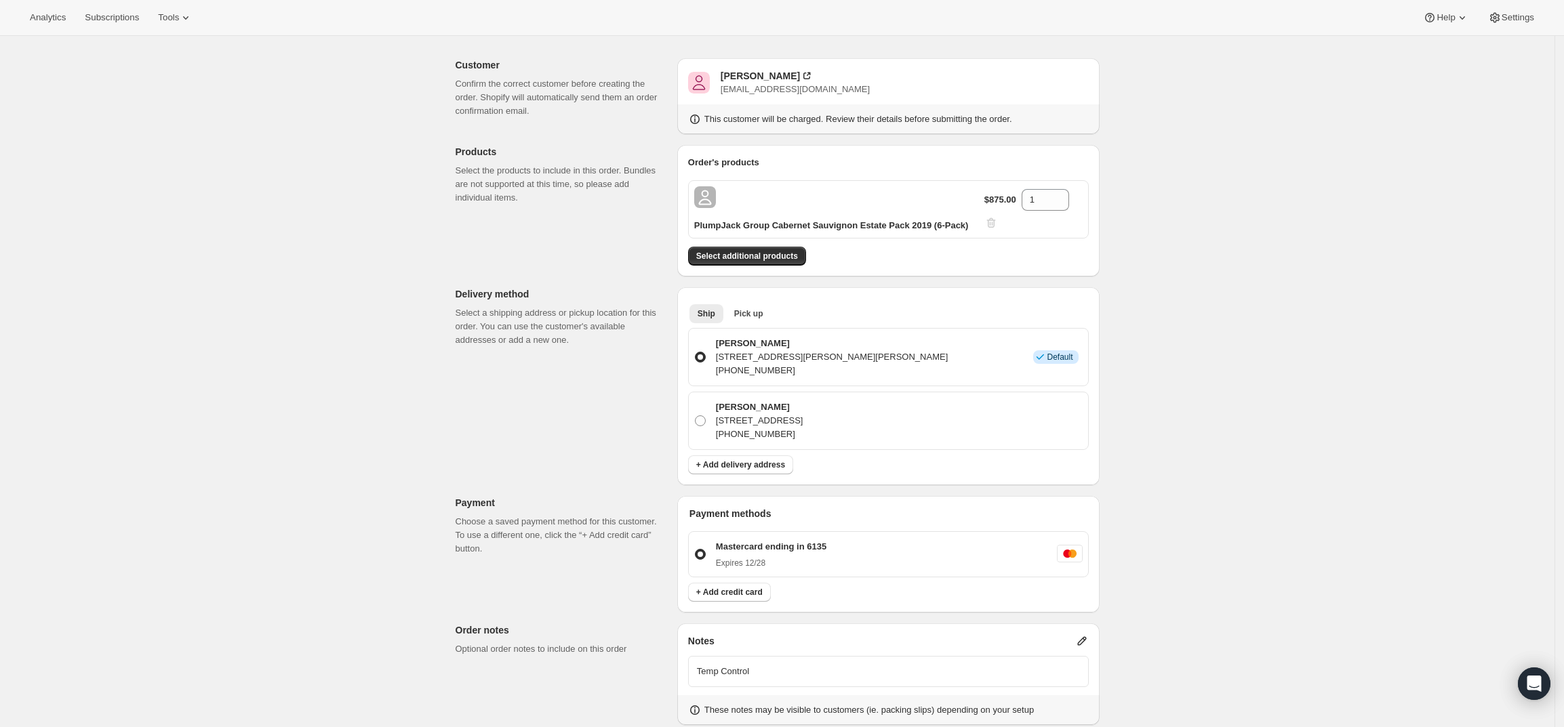
scroll to position [0, 0]
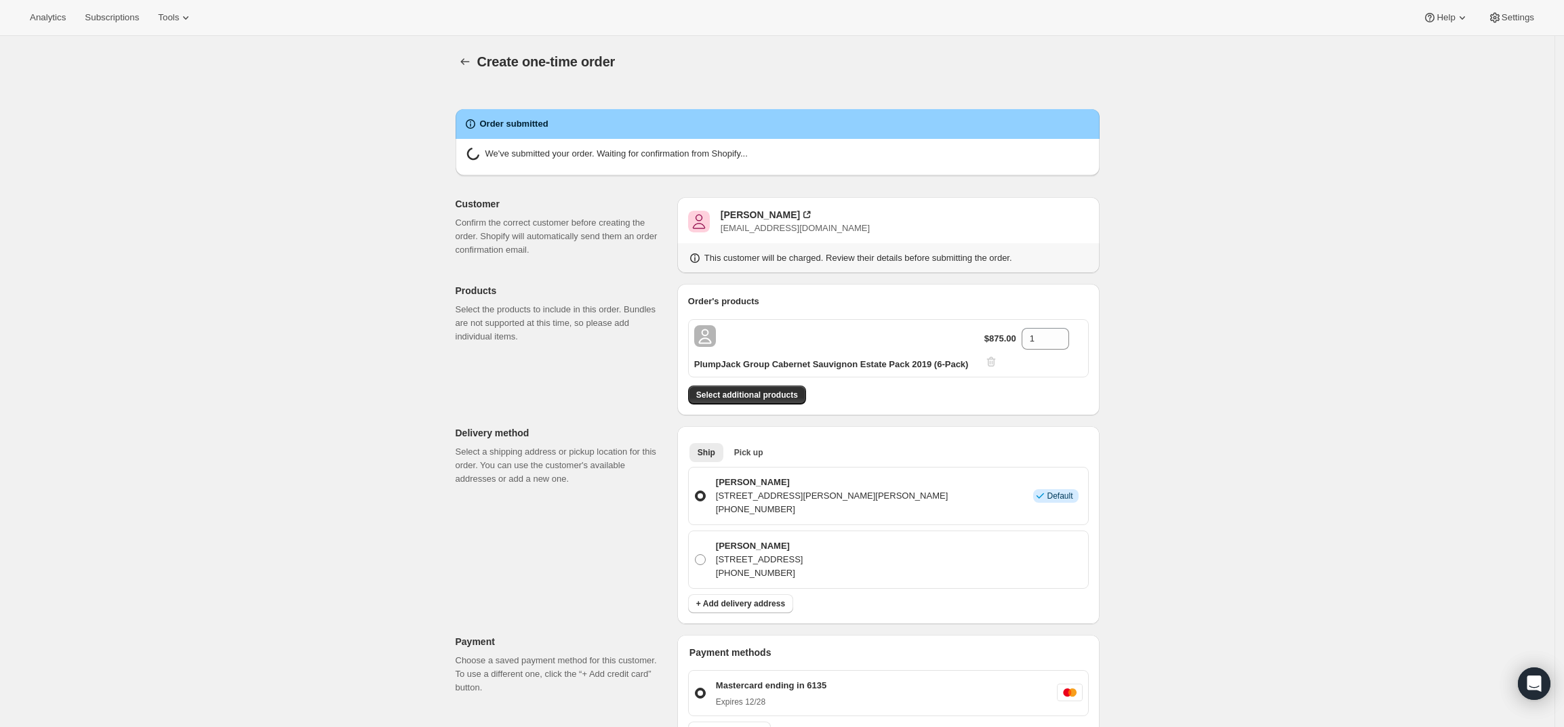
radio input "true"
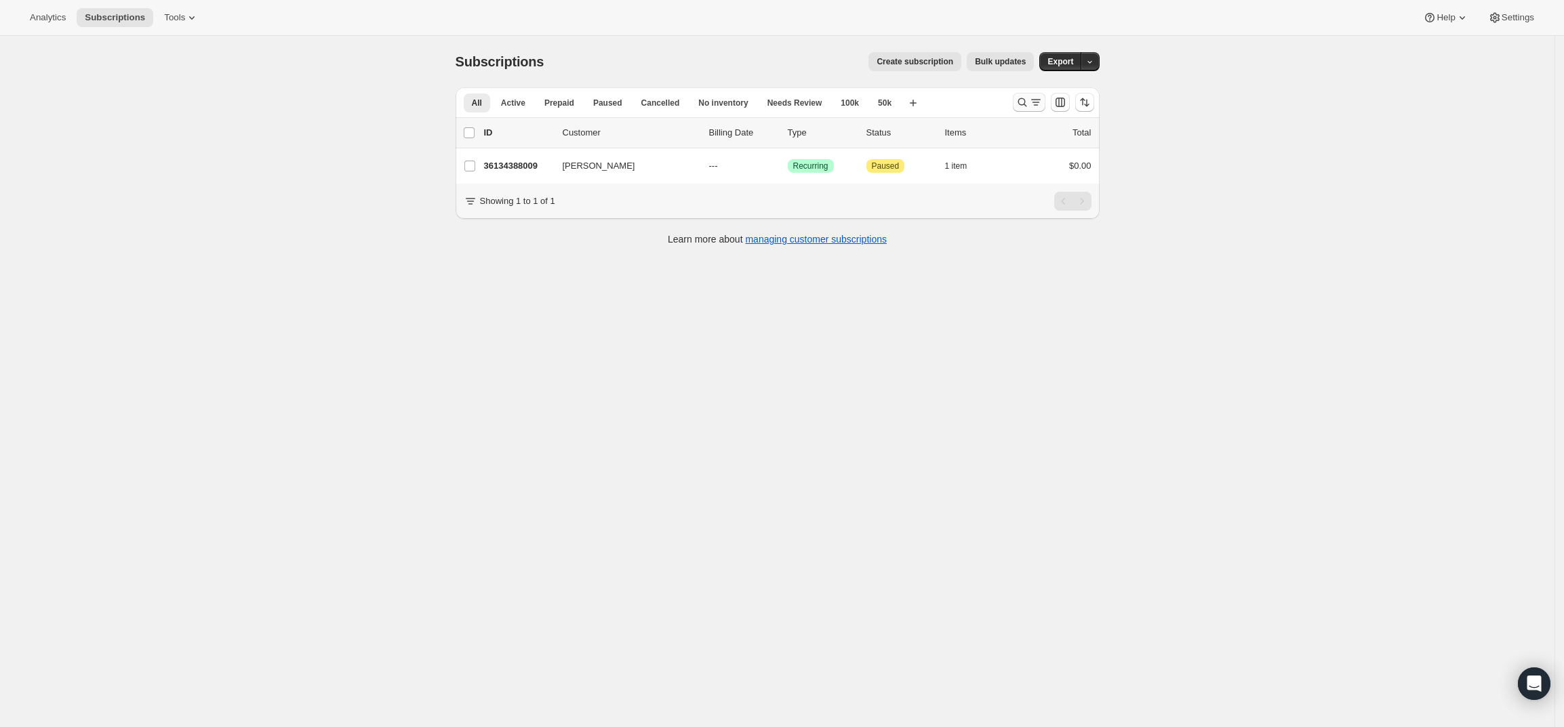
click at [1029, 99] on icon "Search and filter results" at bounding box center [1022, 103] width 14 height 14
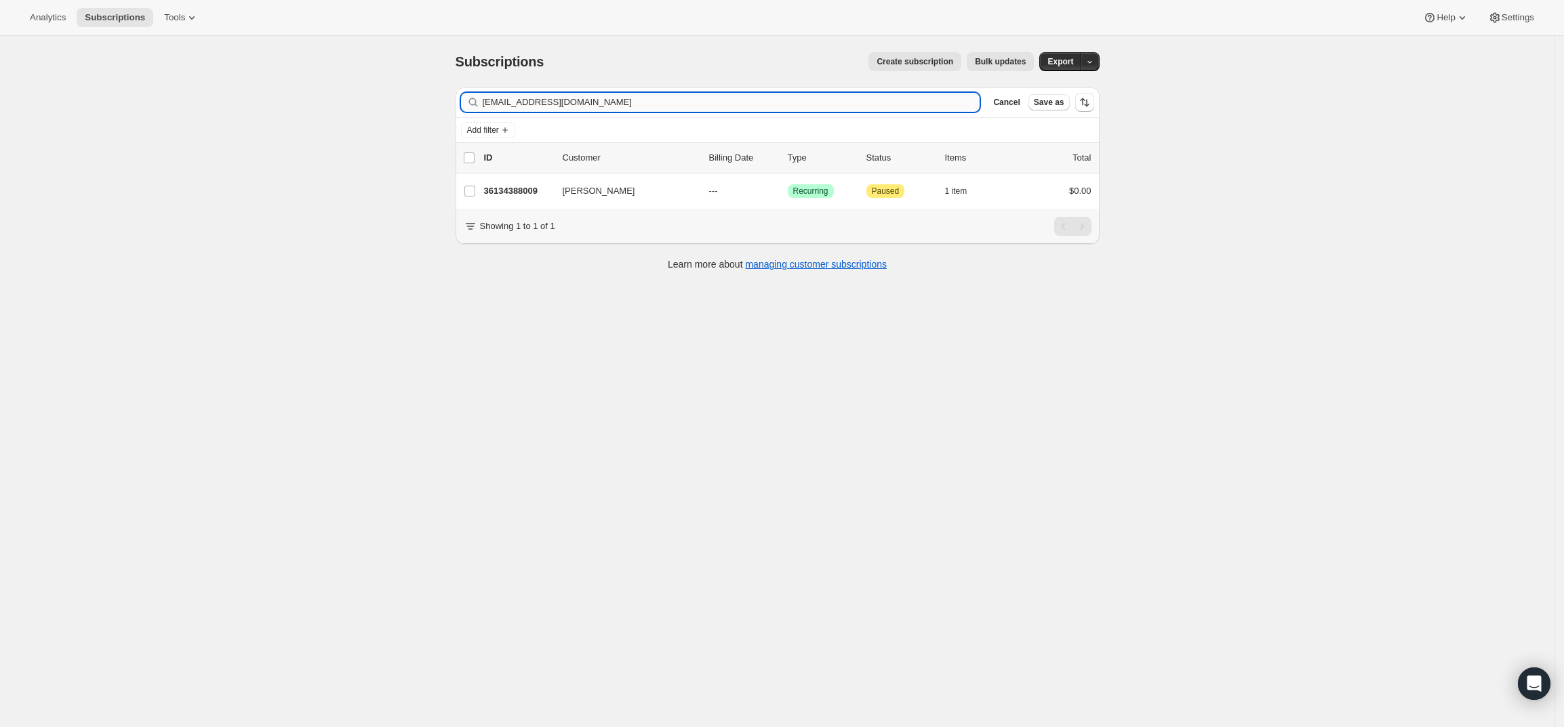
click at [643, 101] on input "[EMAIL_ADDRESS][DOMAIN_NAME]" at bounding box center [732, 102] width 498 height 19
click at [643, 101] on input "theresamgee@gmail.com" at bounding box center [732, 102] width 498 height 19
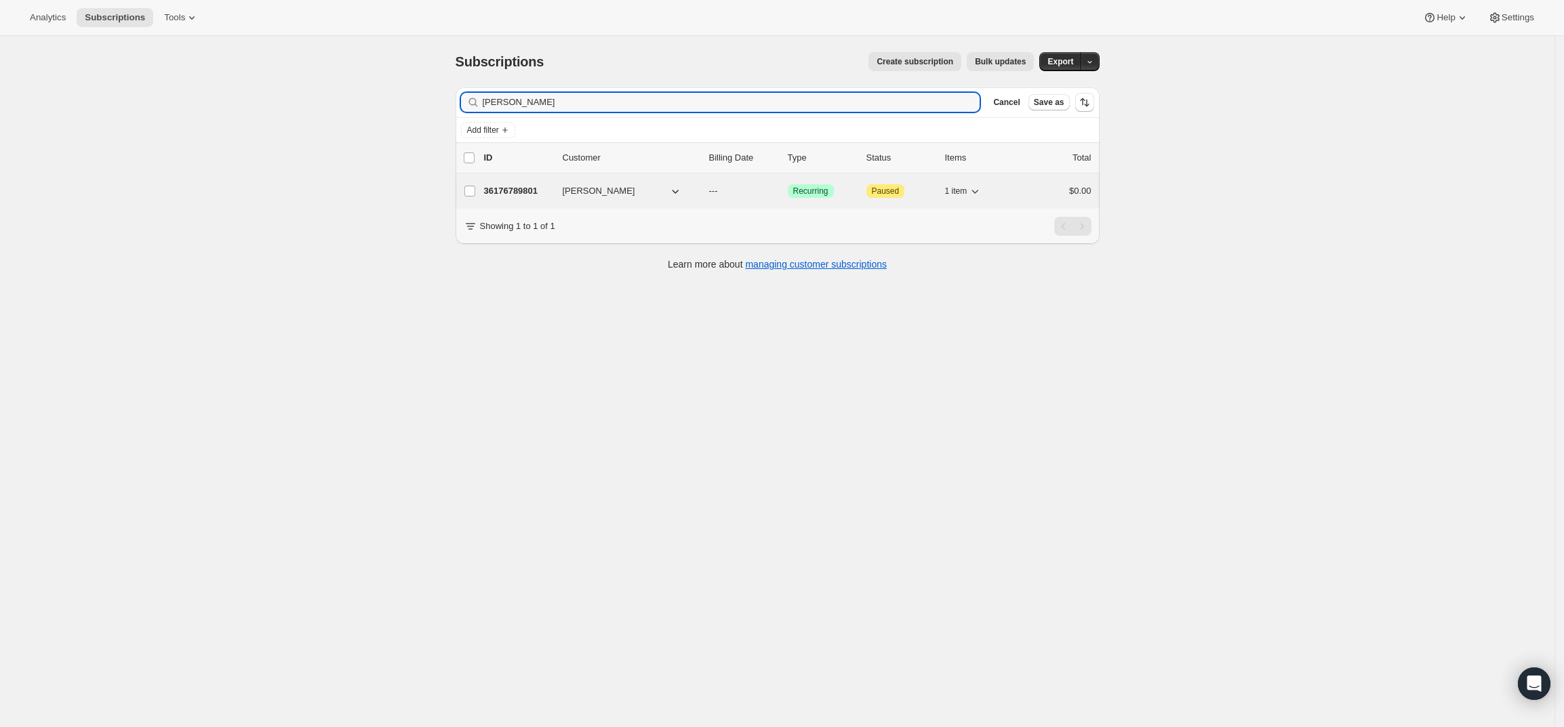
type input "Dwayne Ulloa"
click at [498, 186] on p "36176789801" at bounding box center [518, 191] width 68 height 14
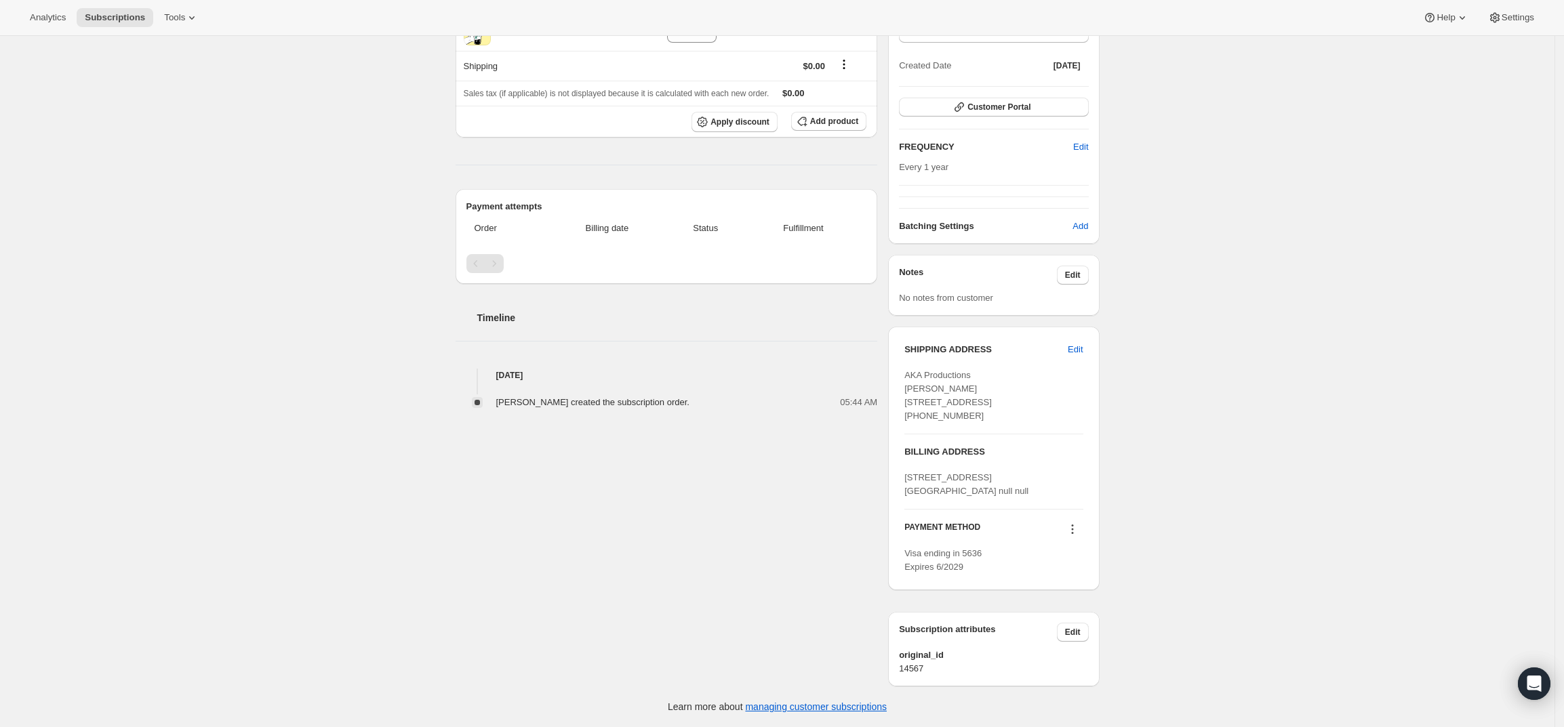
scroll to position [217, 0]
click at [1082, 343] on span "Edit" at bounding box center [1075, 350] width 15 height 14
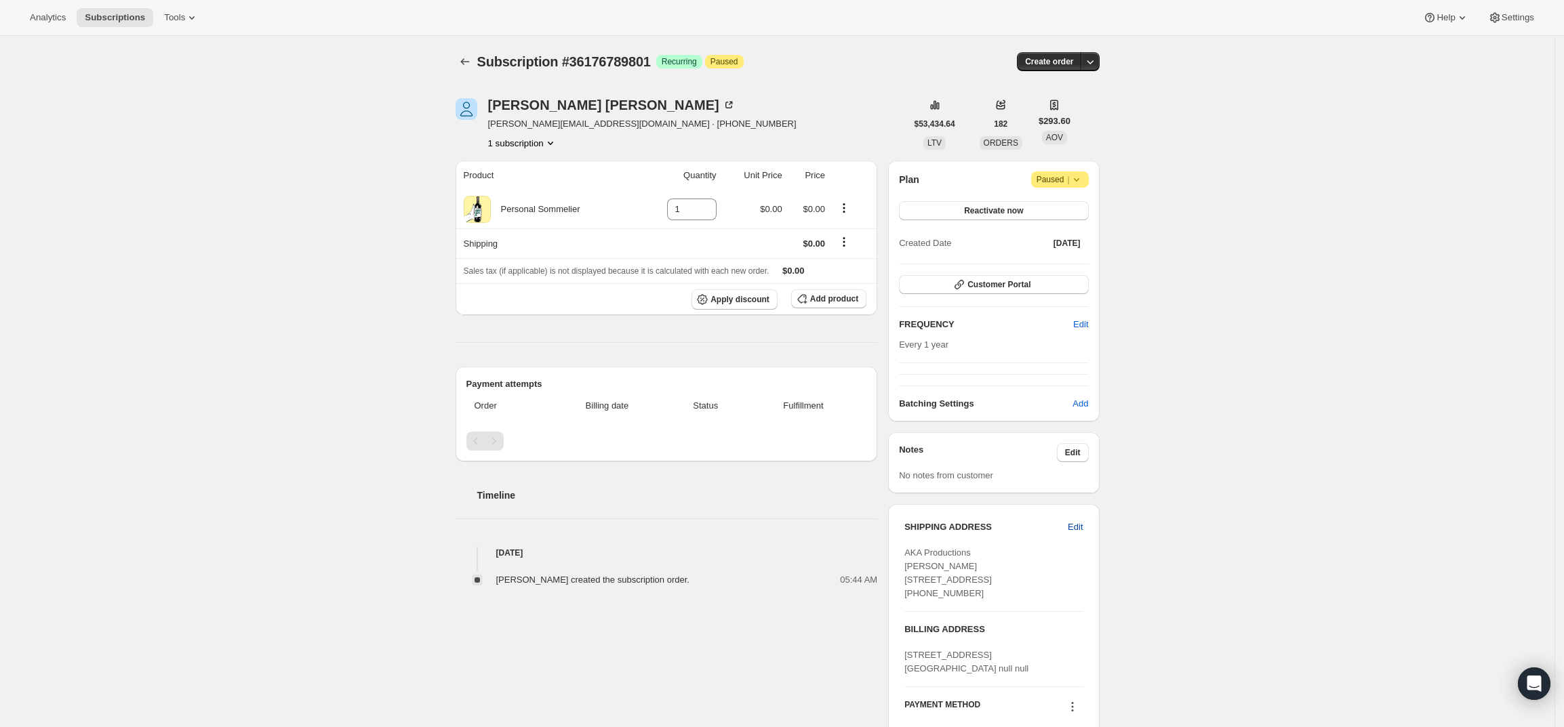
select select "CA"
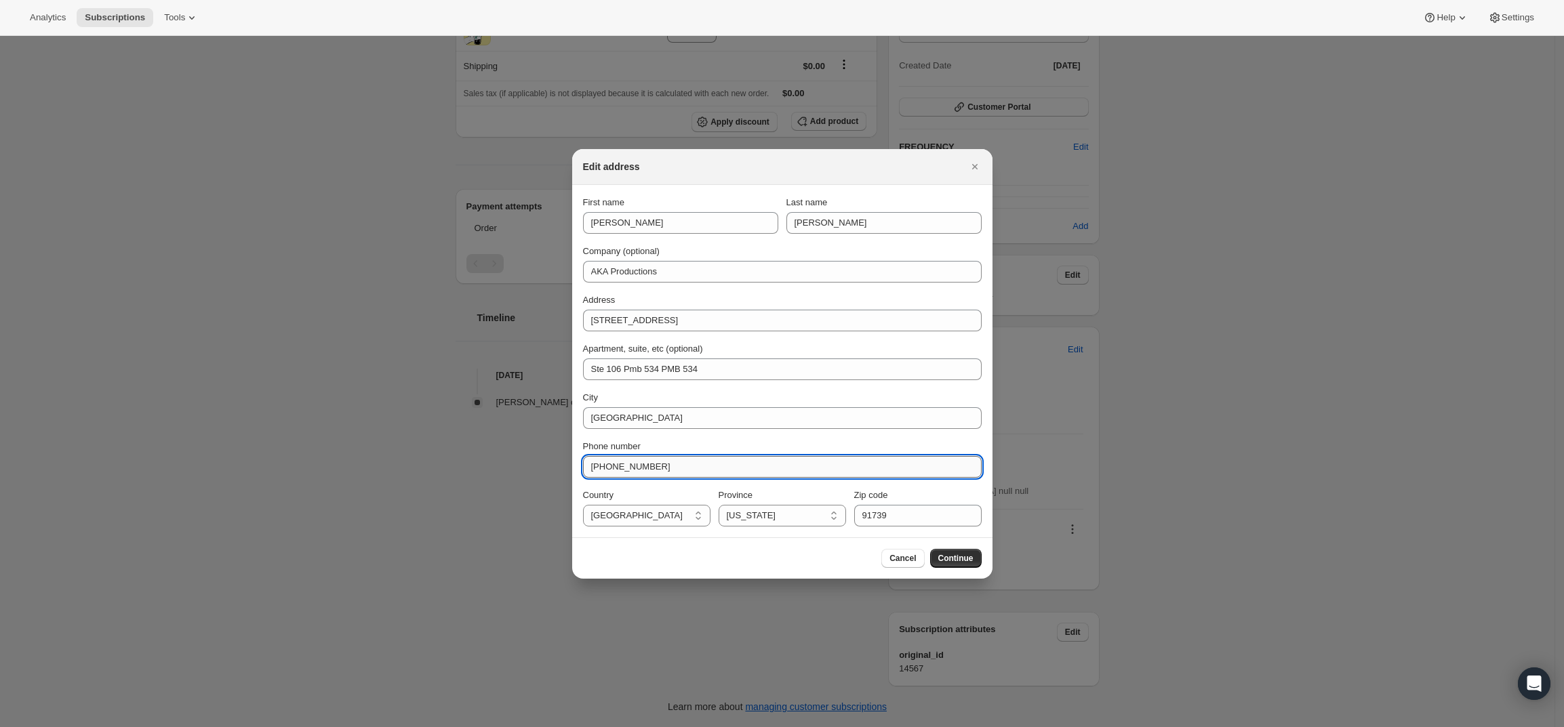
click at [733, 470] on input "+19099209000" at bounding box center [782, 467] width 399 height 22
paste input "(909) 803-0305"
type input "(909) 803-0305"
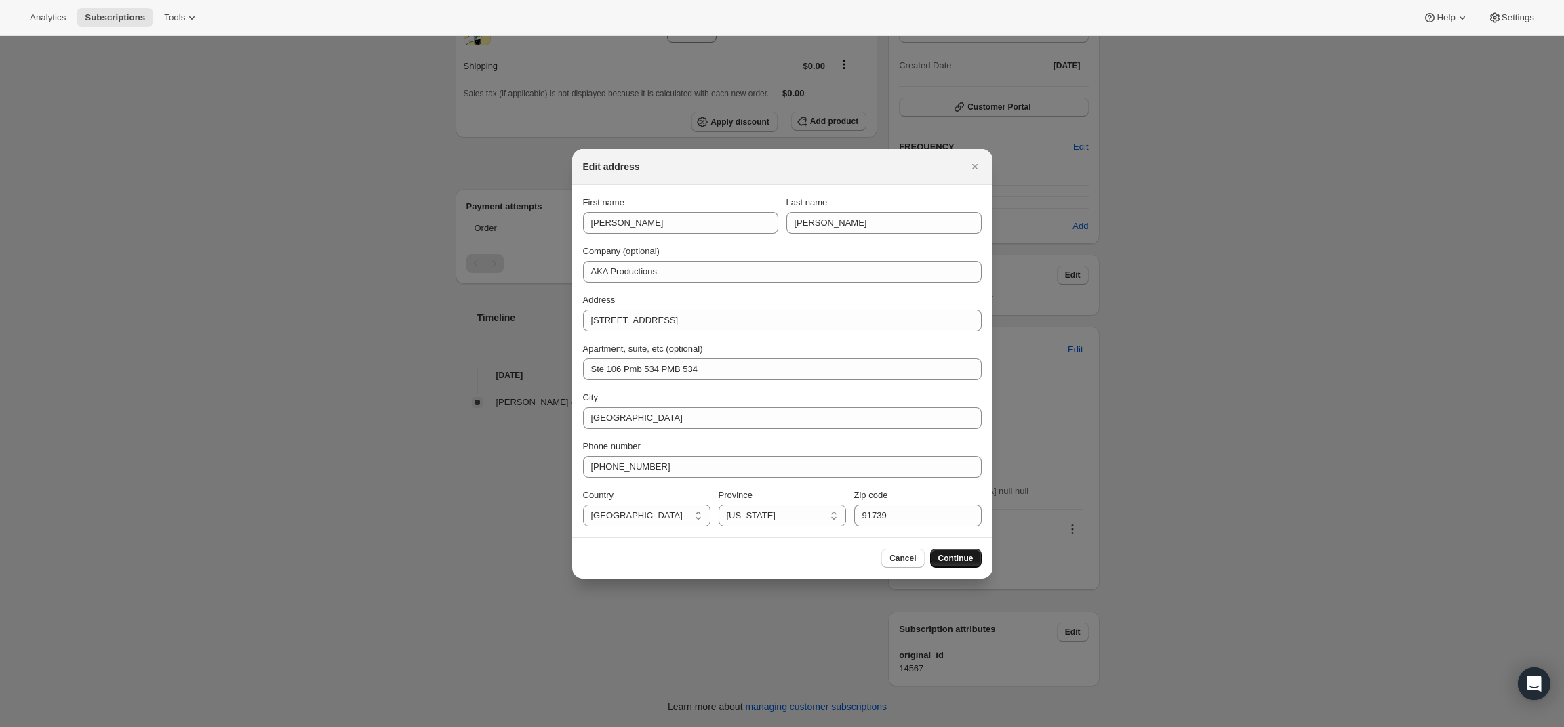
click at [954, 557] on span "Continue" at bounding box center [955, 558] width 35 height 11
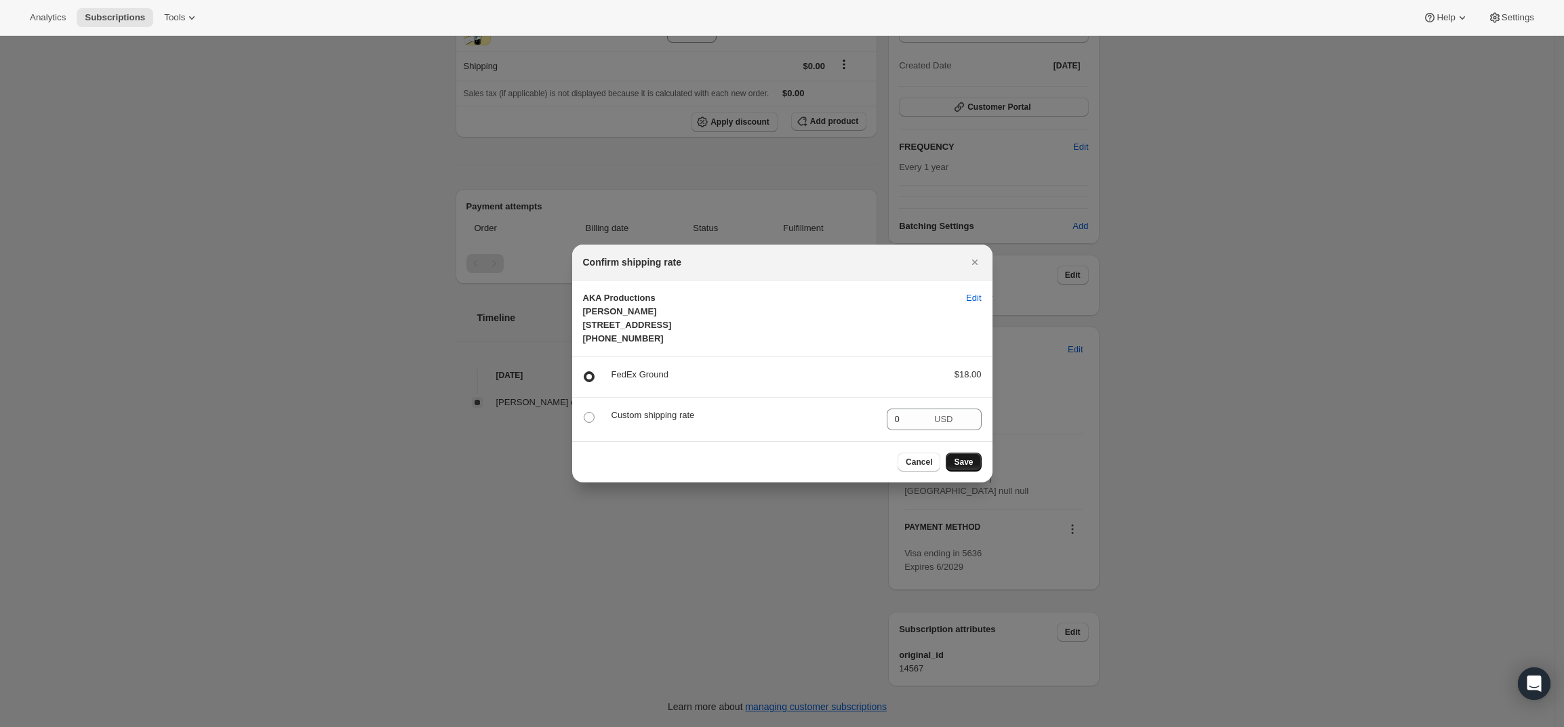
click at [968, 468] on span "Save" at bounding box center [963, 462] width 19 height 11
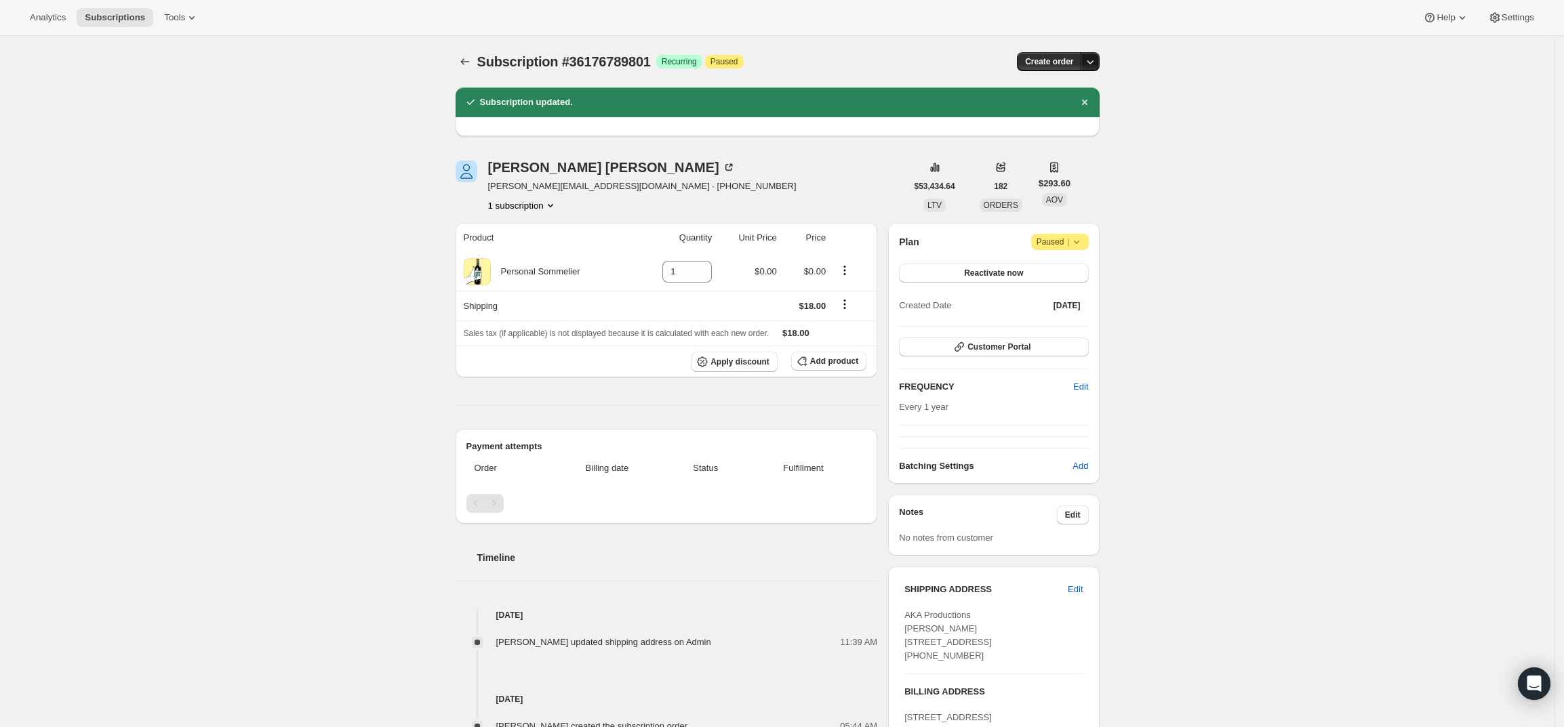
click at [1096, 53] on button "button" at bounding box center [1090, 61] width 19 height 19
click at [1077, 109] on span "Create custom one-time order" at bounding box center [1036, 113] width 117 height 10
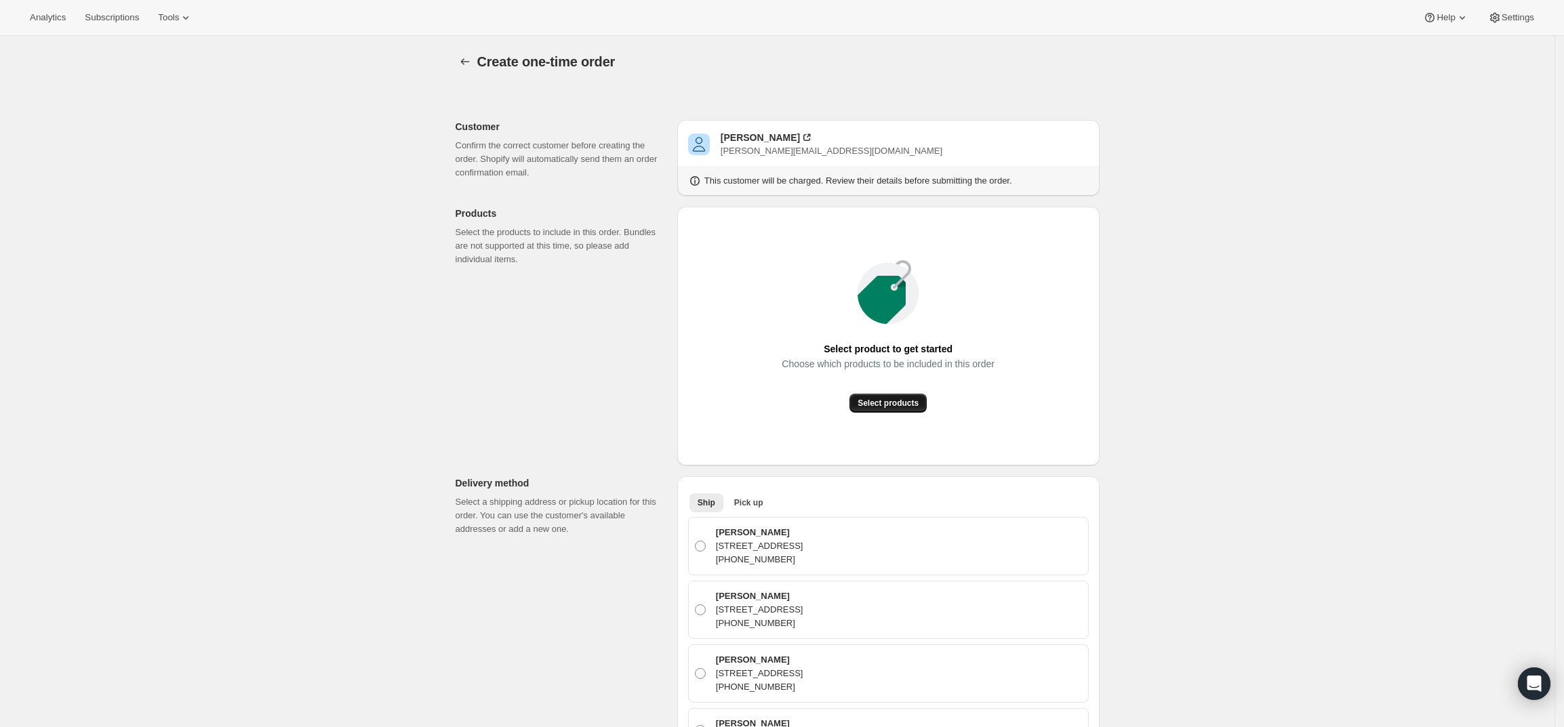
click at [914, 397] on button "Select products" at bounding box center [887, 403] width 77 height 19
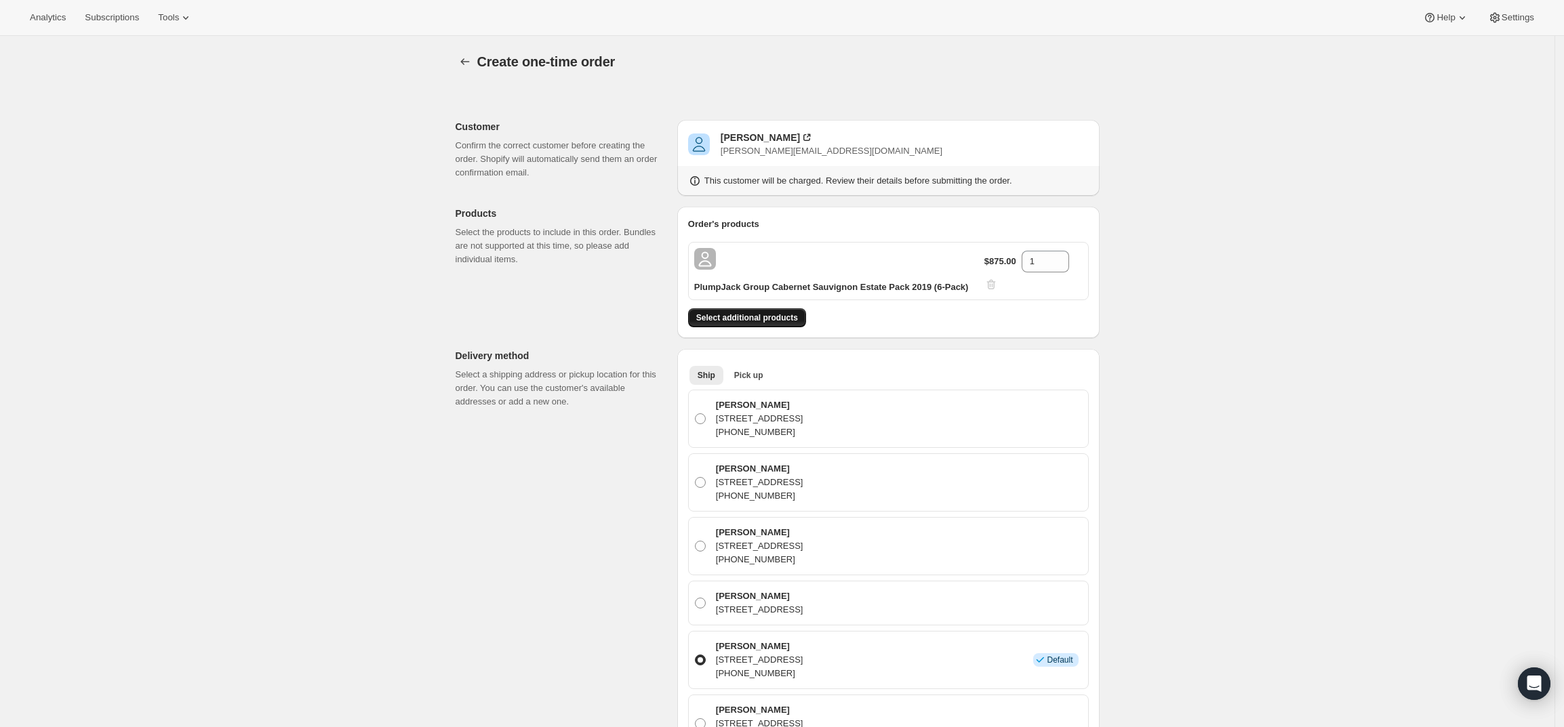
click at [787, 316] on span "Select additional products" at bounding box center [747, 318] width 102 height 11
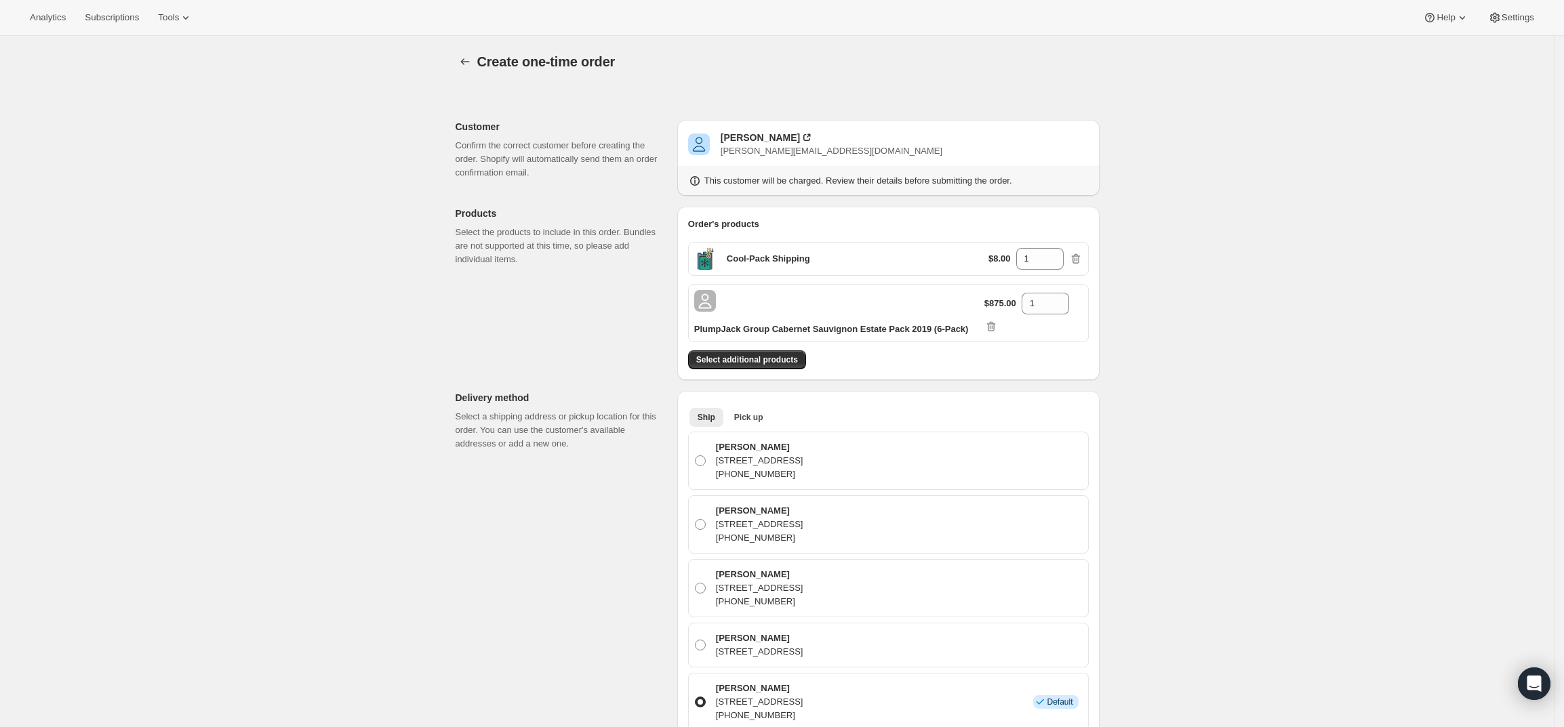
click at [1314, 401] on div "Create one-time order. This page is ready Create one-time order Customer Confir…" at bounding box center [777, 698] width 1554 height 1325
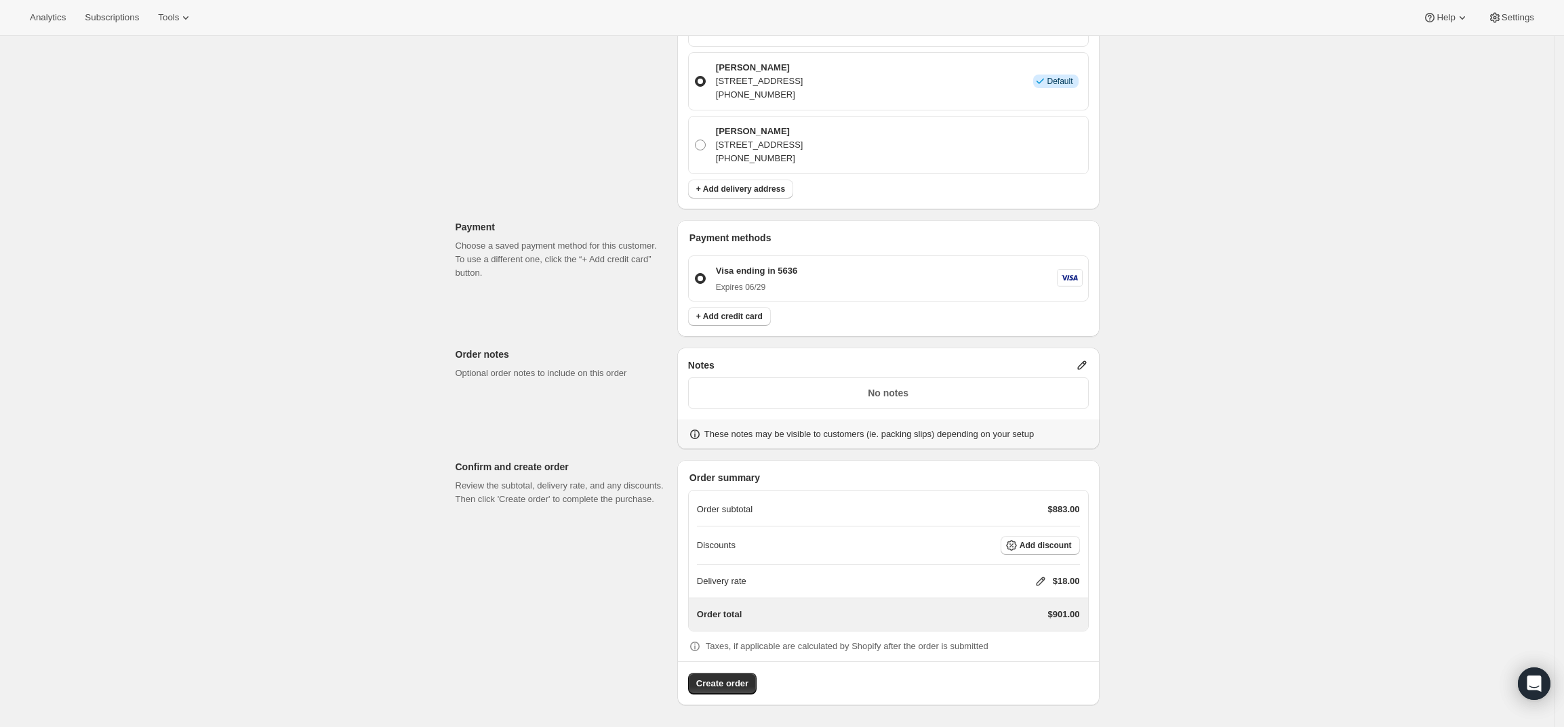
scroll to position [634, 0]
click at [1046, 576] on icon at bounding box center [1041, 582] width 14 height 14
click at [1010, 635] on input "0" at bounding box center [1047, 646] width 122 height 22
type input "0"
click at [1032, 672] on span "Save" at bounding box center [1037, 677] width 19 height 11
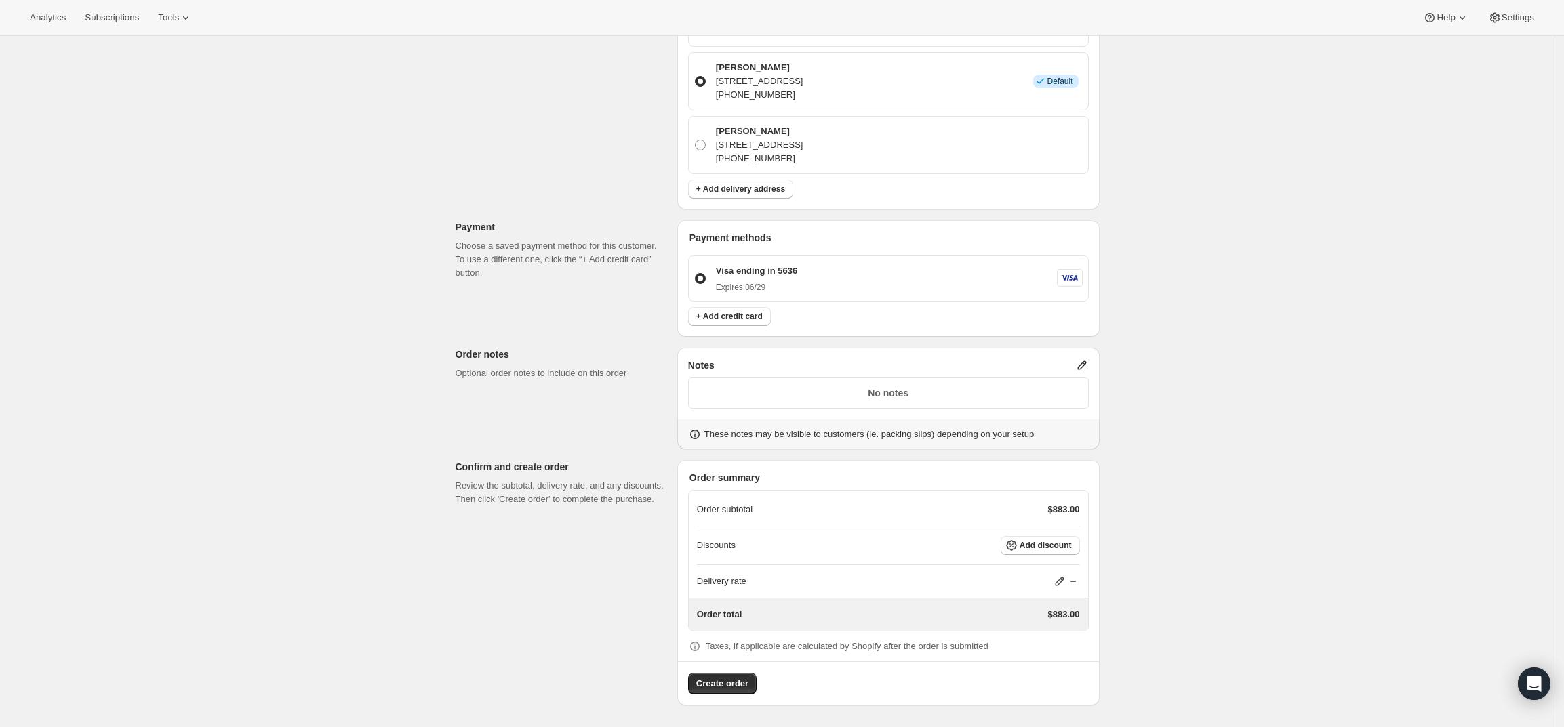
click at [971, 399] on p "No notes" at bounding box center [888, 393] width 383 height 14
click at [1084, 365] on icon at bounding box center [1081, 365] width 9 height 9
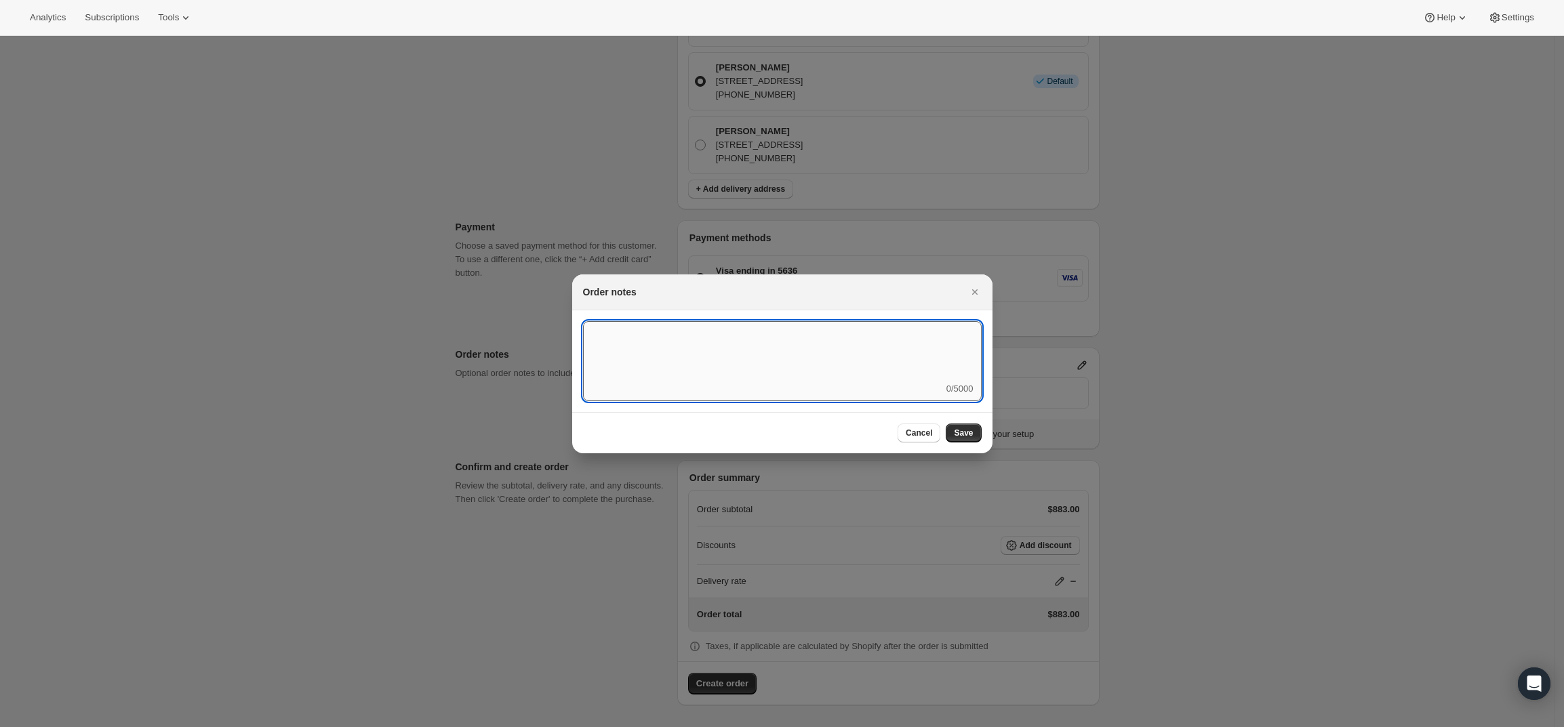
click at [750, 369] on textarea ":r6g:" at bounding box center [782, 351] width 399 height 61
type textarea "FedEx Ground"
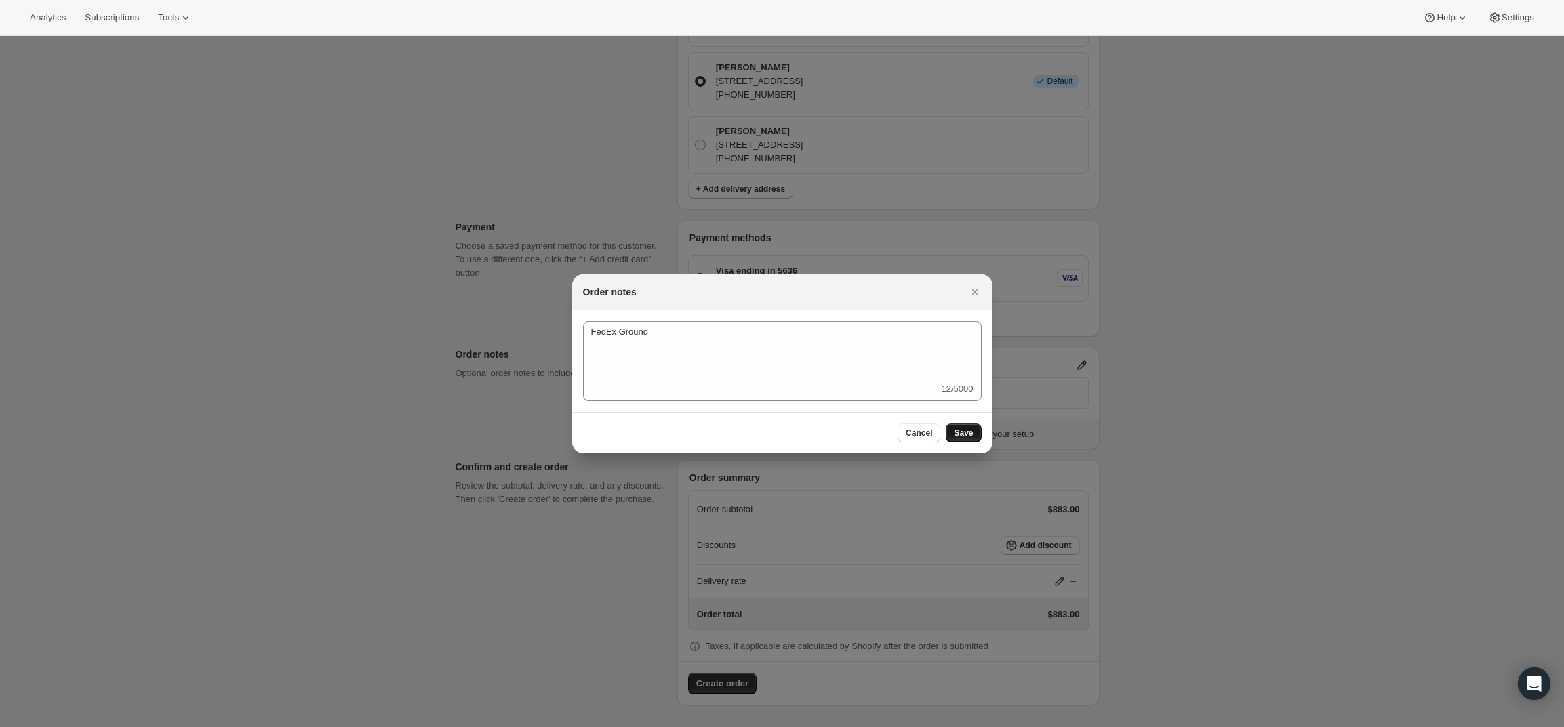
click at [966, 432] on span "Save" at bounding box center [963, 433] width 19 height 11
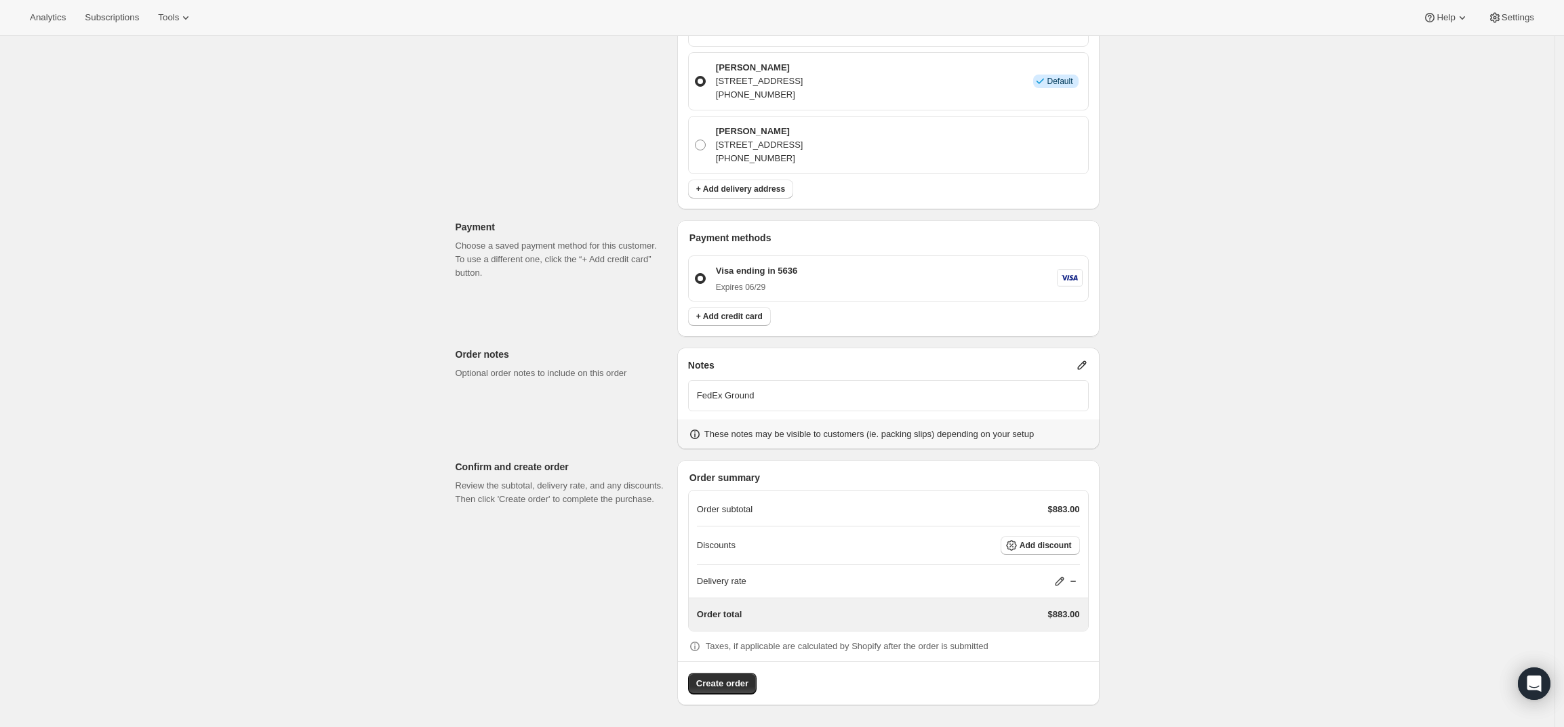
click at [887, 385] on div "FedEx Ground" at bounding box center [888, 395] width 401 height 31
click at [885, 387] on div "FedEx Ground" at bounding box center [888, 395] width 401 height 31
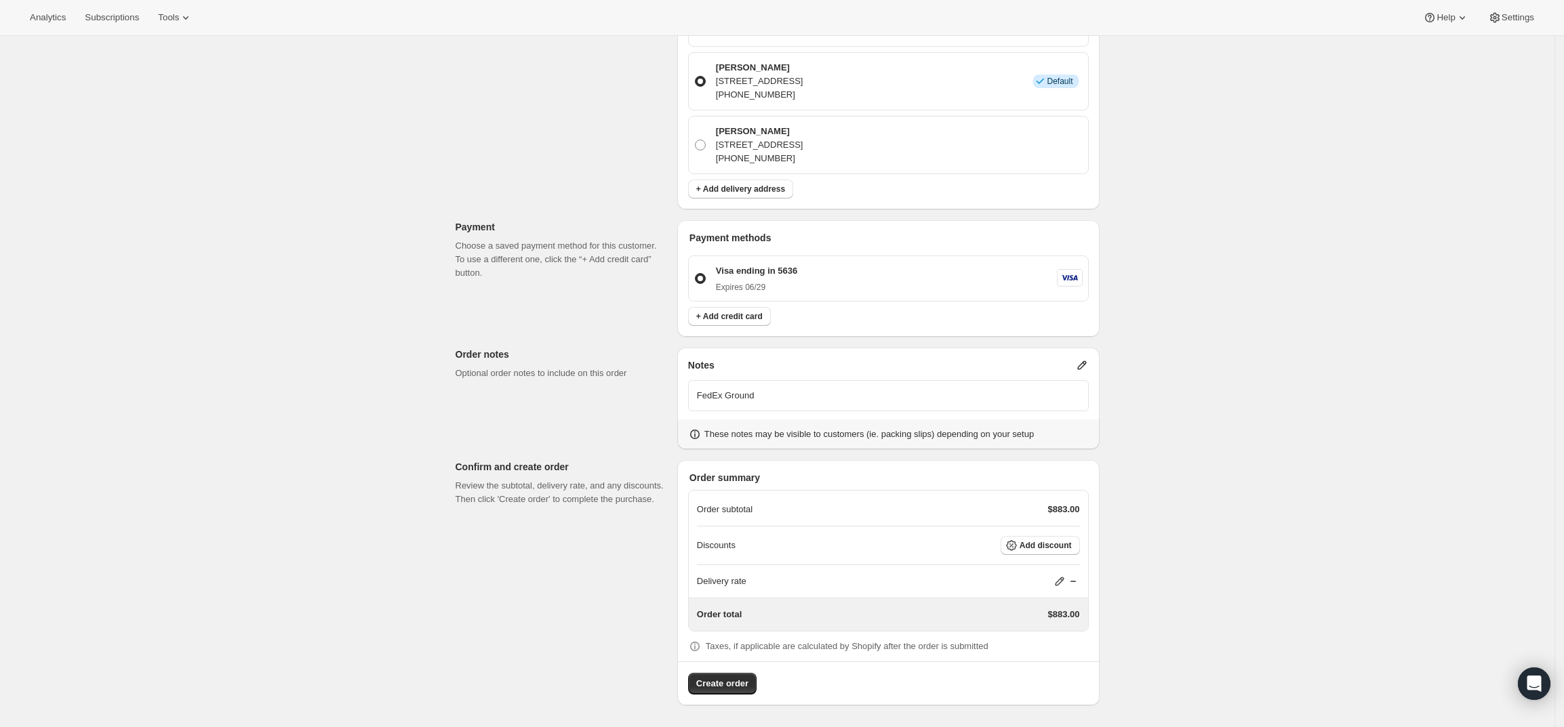
click at [1087, 359] on icon at bounding box center [1082, 366] width 14 height 14
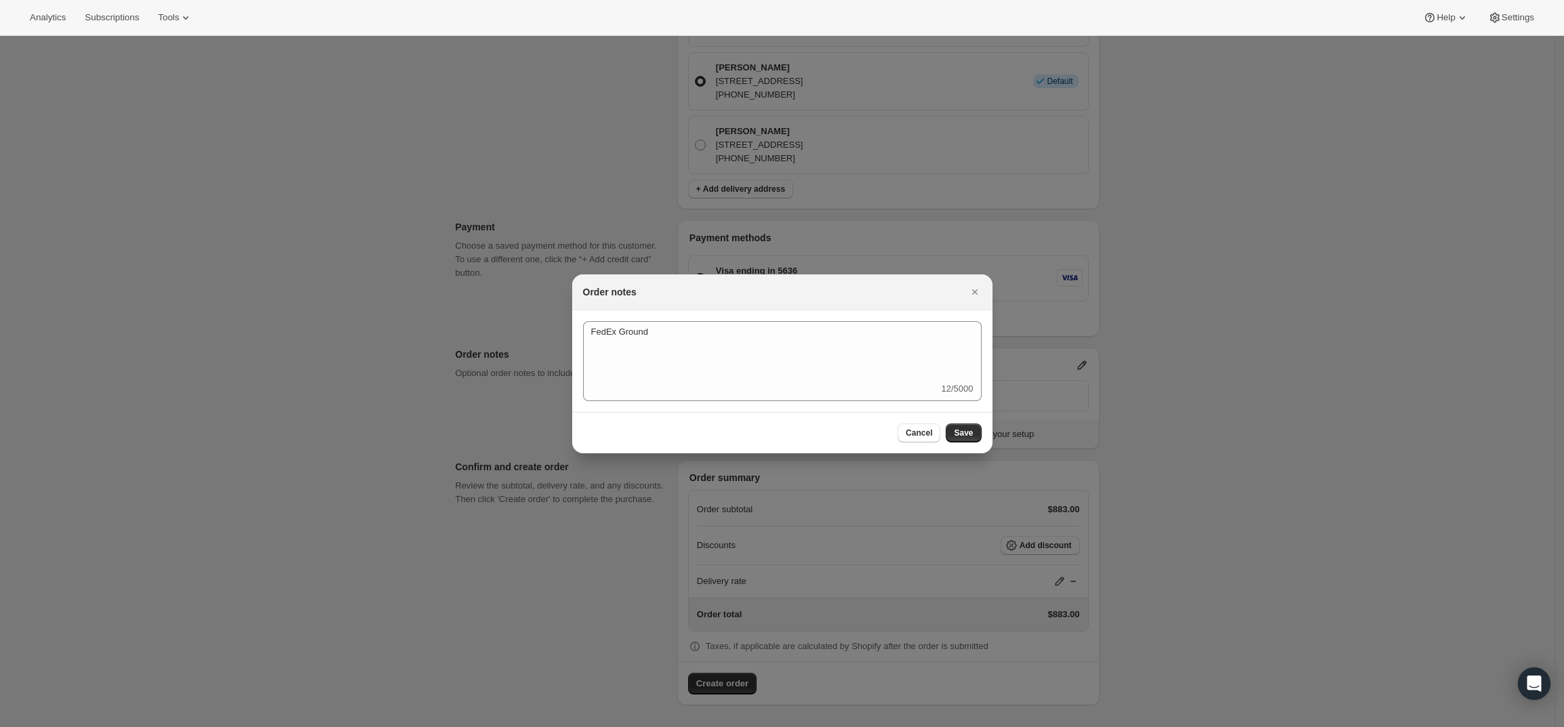
scroll to position [0, 0]
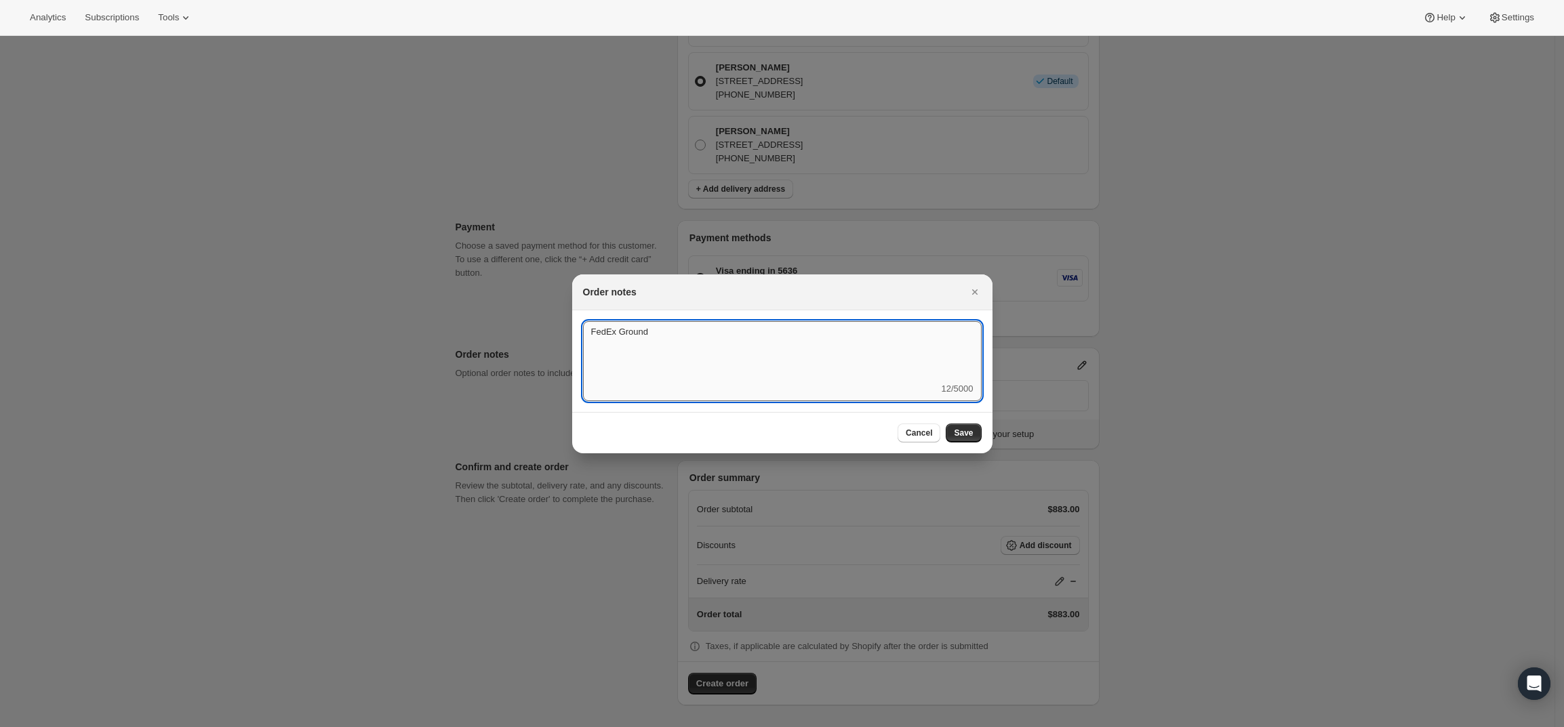
click at [725, 325] on textarea "FedEx Ground" at bounding box center [782, 351] width 399 height 61
type textarea "Weather HOLD"
click at [957, 428] on span "Save" at bounding box center [963, 433] width 19 height 11
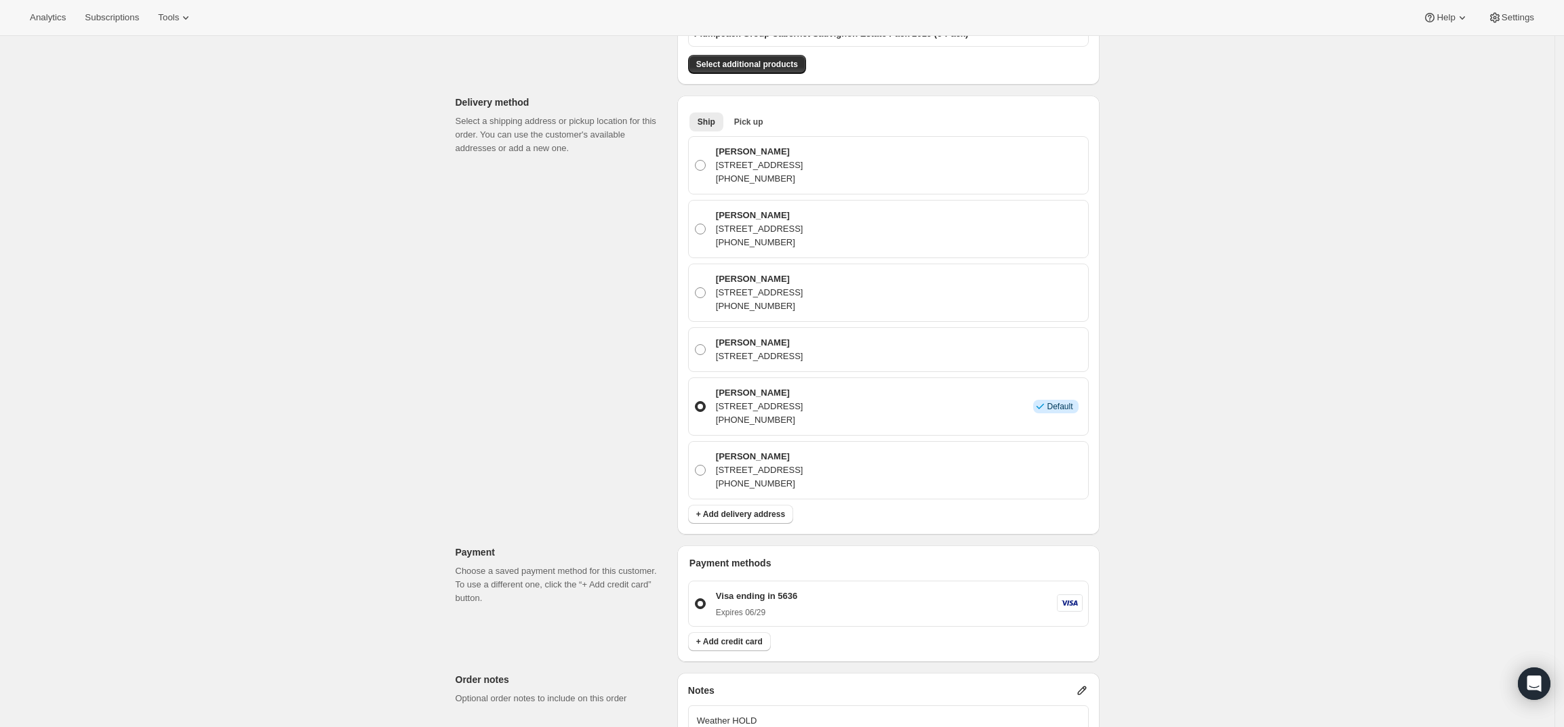
scroll to position [126, 0]
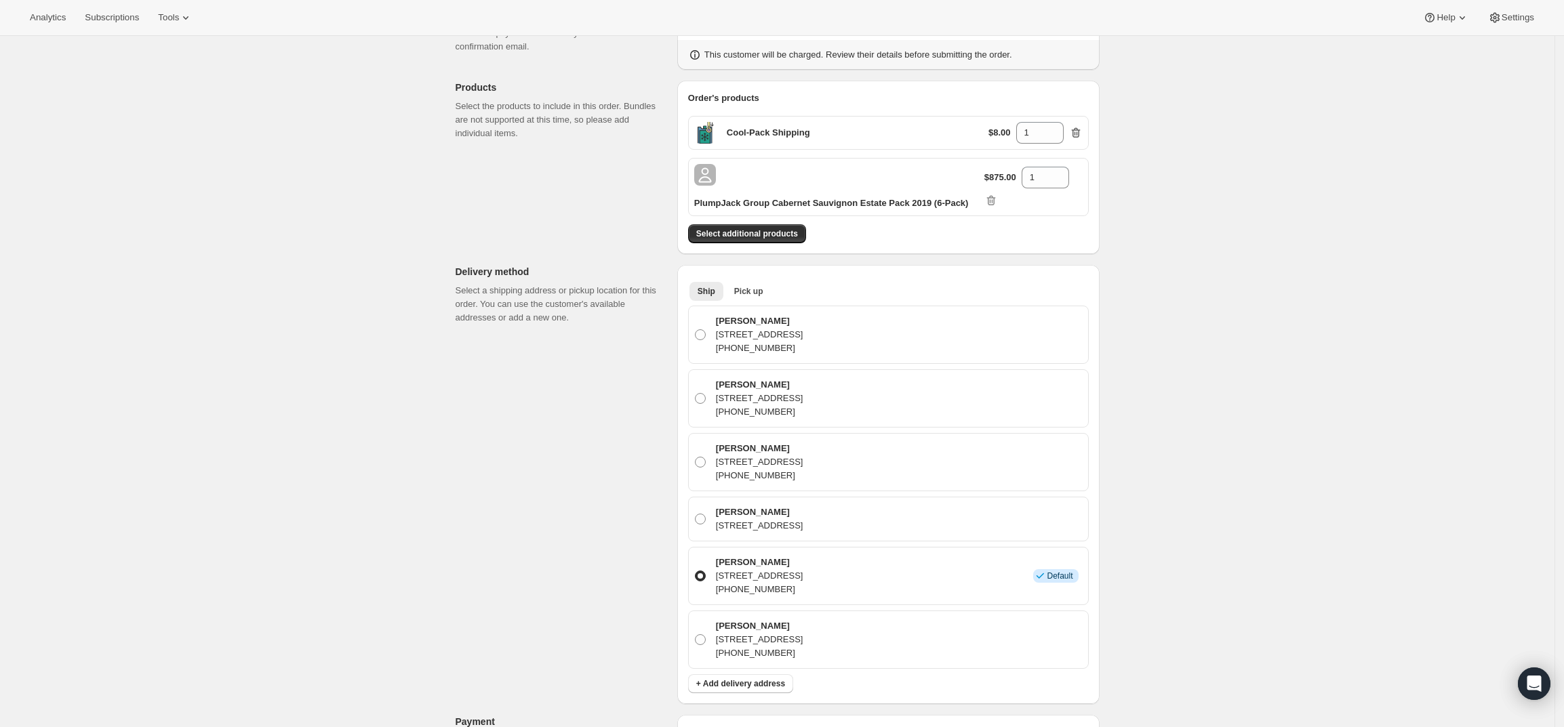
click at [1078, 138] on icon "button" at bounding box center [1076, 133] width 14 height 14
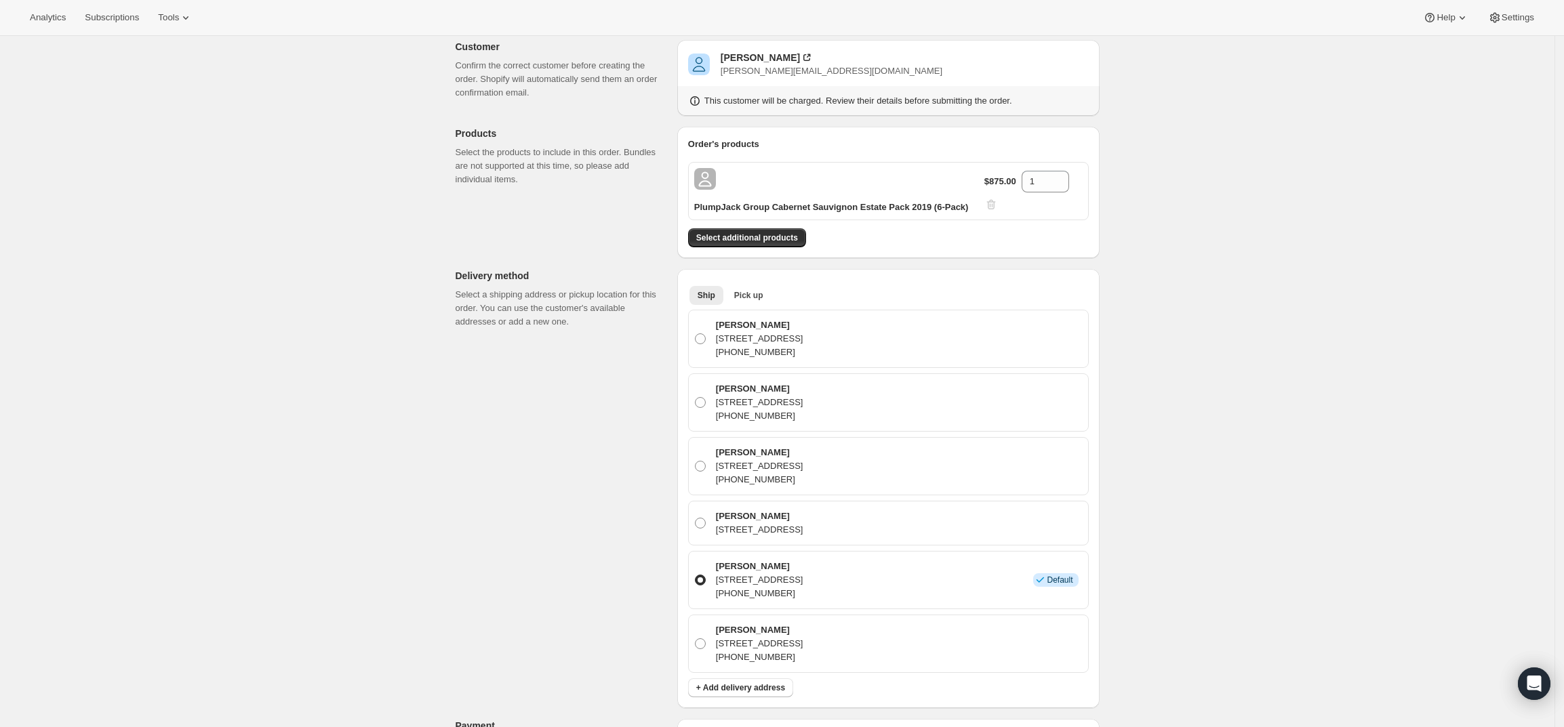
scroll to position [0, 0]
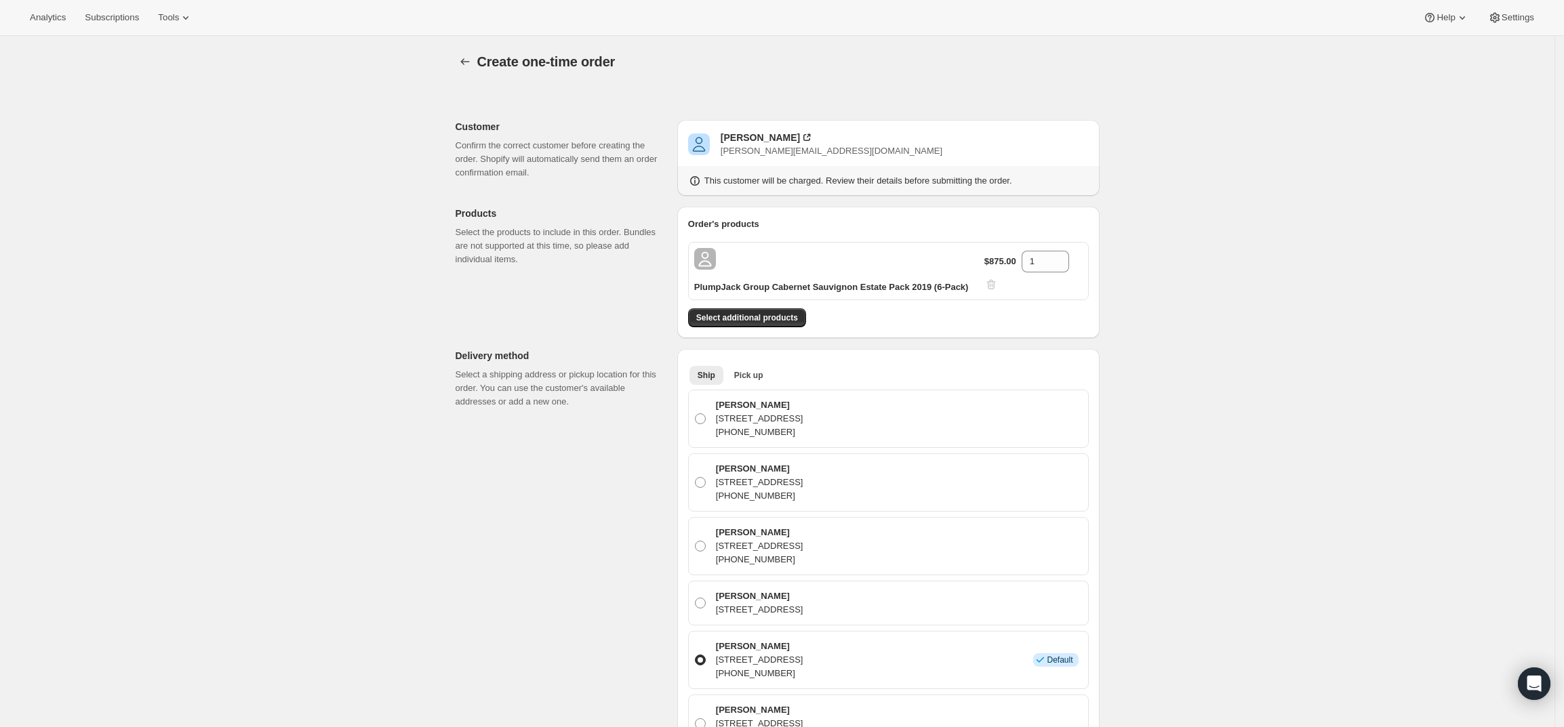
click at [1121, 581] on div "Create one-time order. This page is ready Create one-time order Customer Confir…" at bounding box center [777, 671] width 1554 height 1270
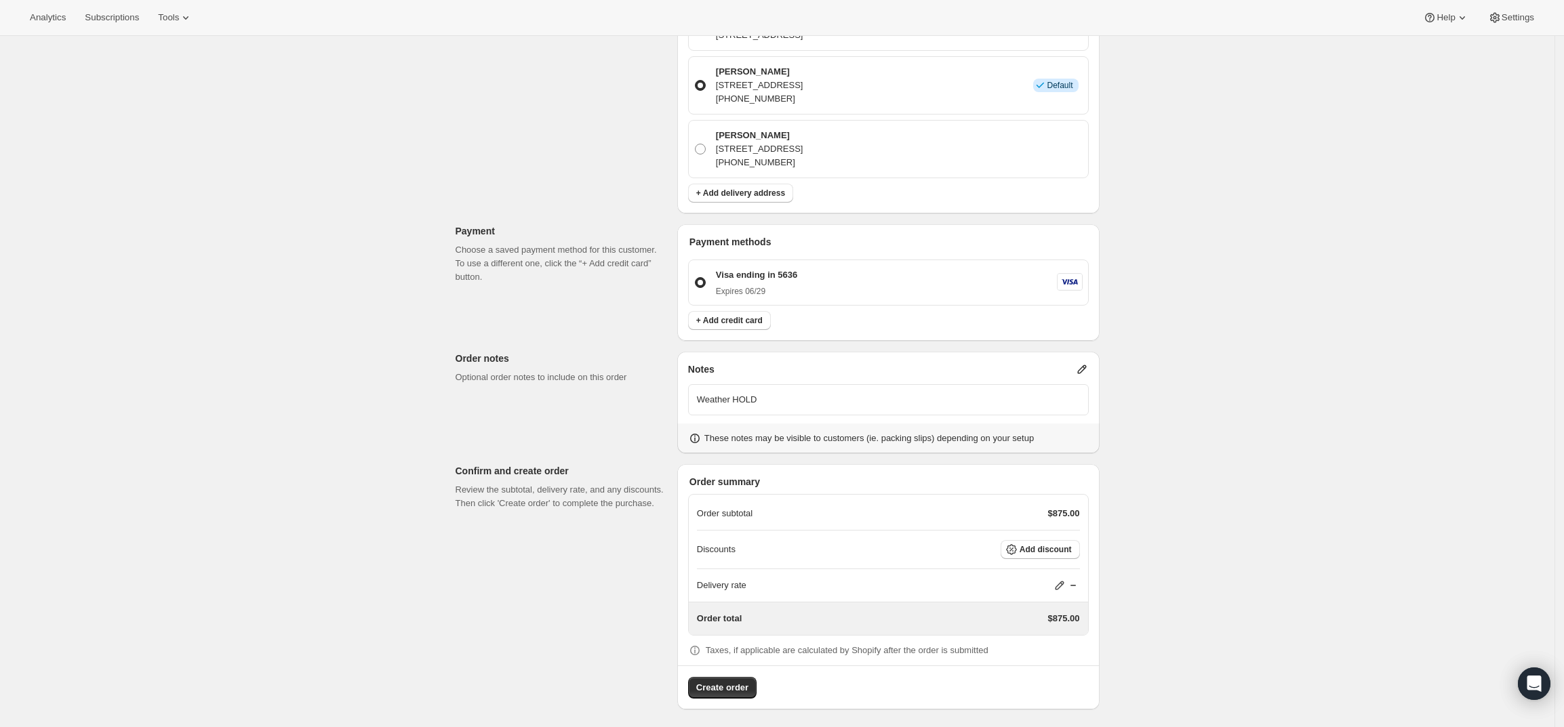
scroll to position [592, 0]
click at [740, 686] on span "Create order" at bounding box center [722, 684] width 52 height 14
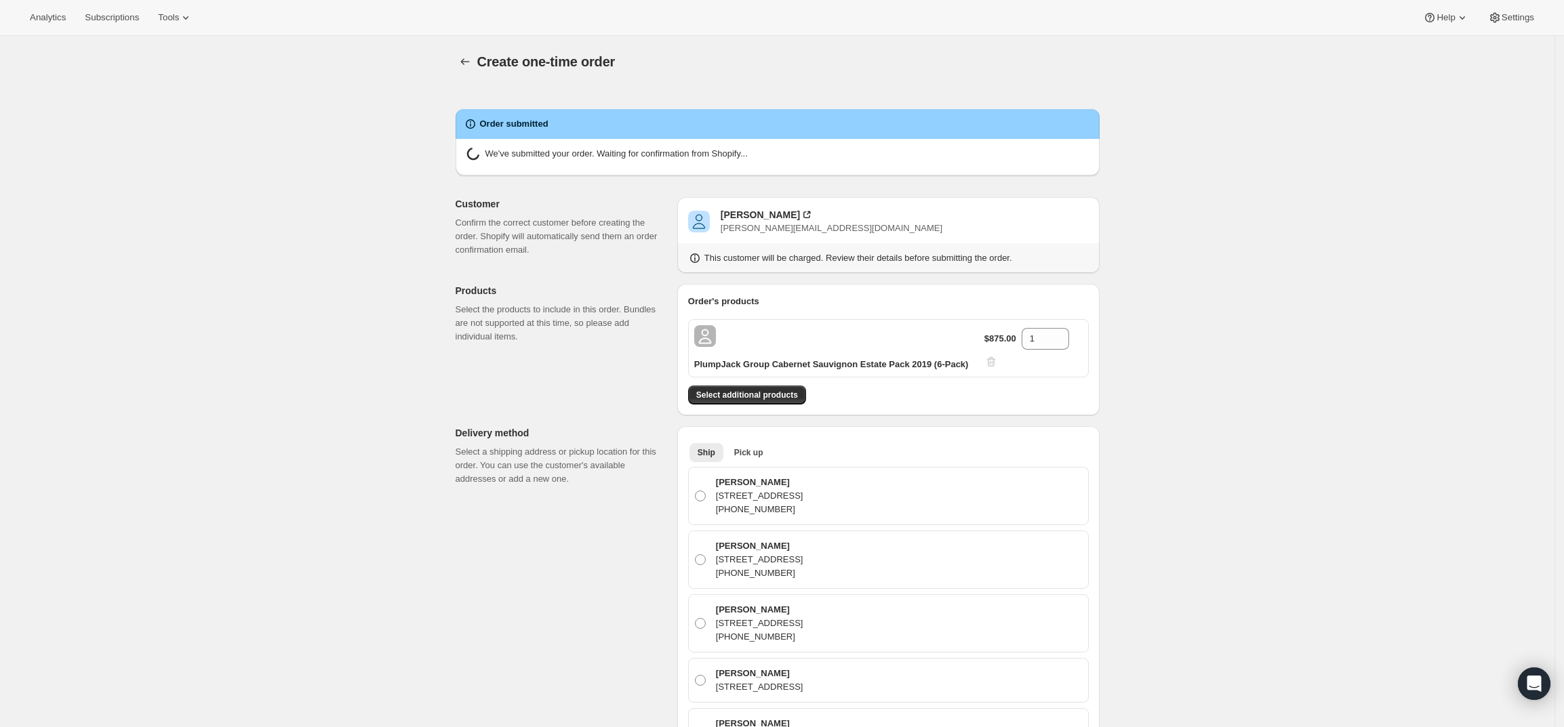
radio input "true"
